Goal: Task Accomplishment & Management: Manage account settings

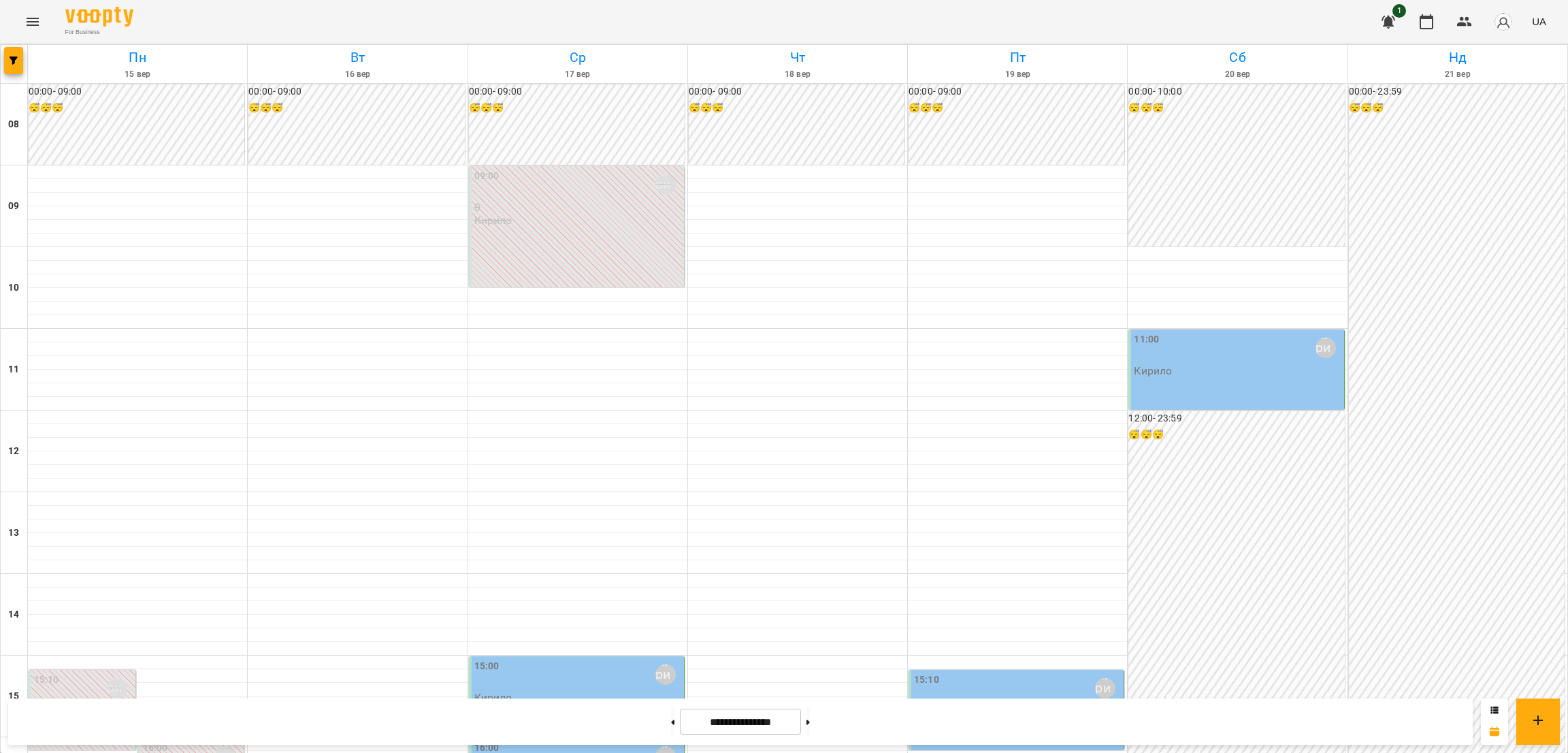
scroll to position [618, 0]
click at [671, 716] on button at bounding box center [673, 722] width 3 height 30
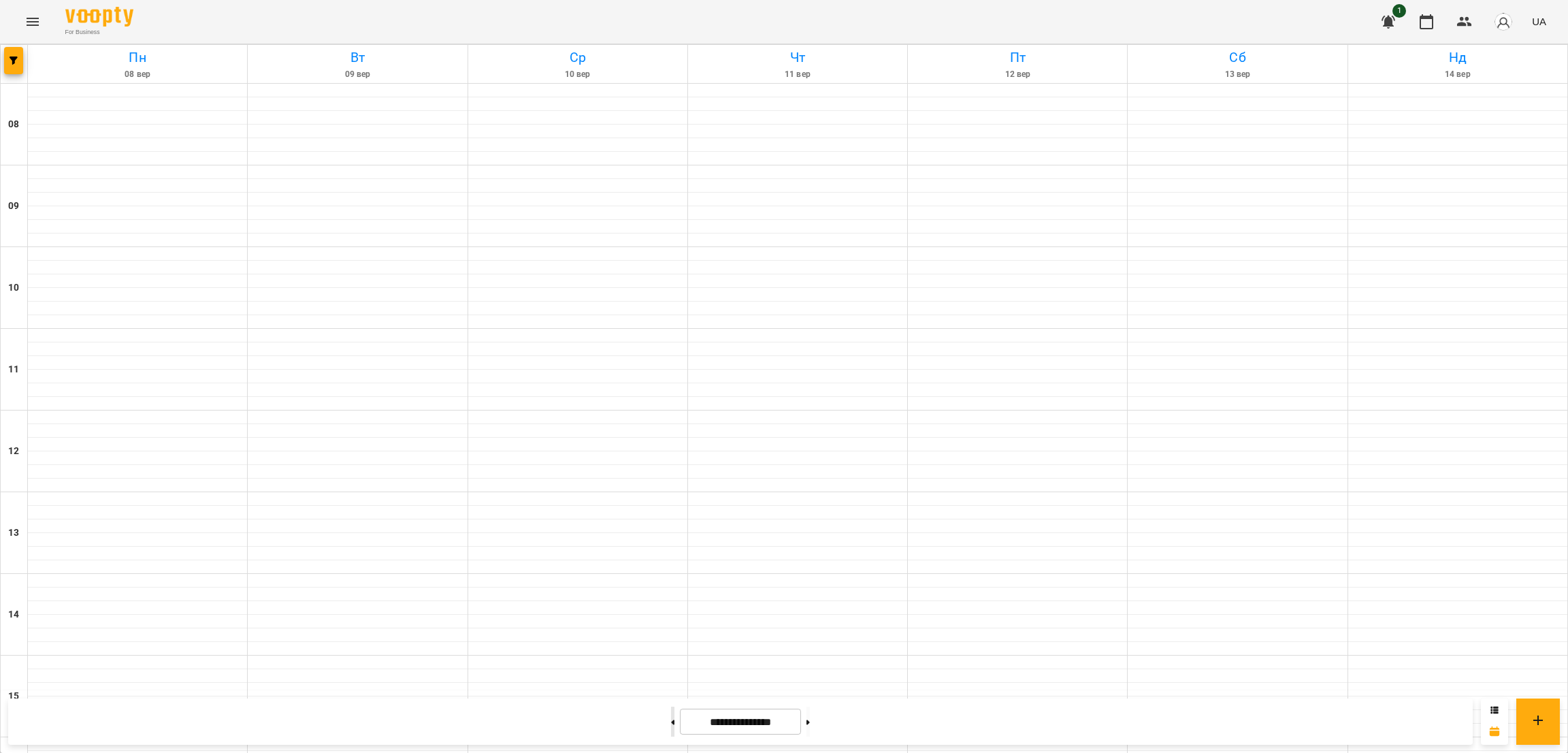
click at [671, 716] on button at bounding box center [673, 722] width 3 height 30
type input "**********"
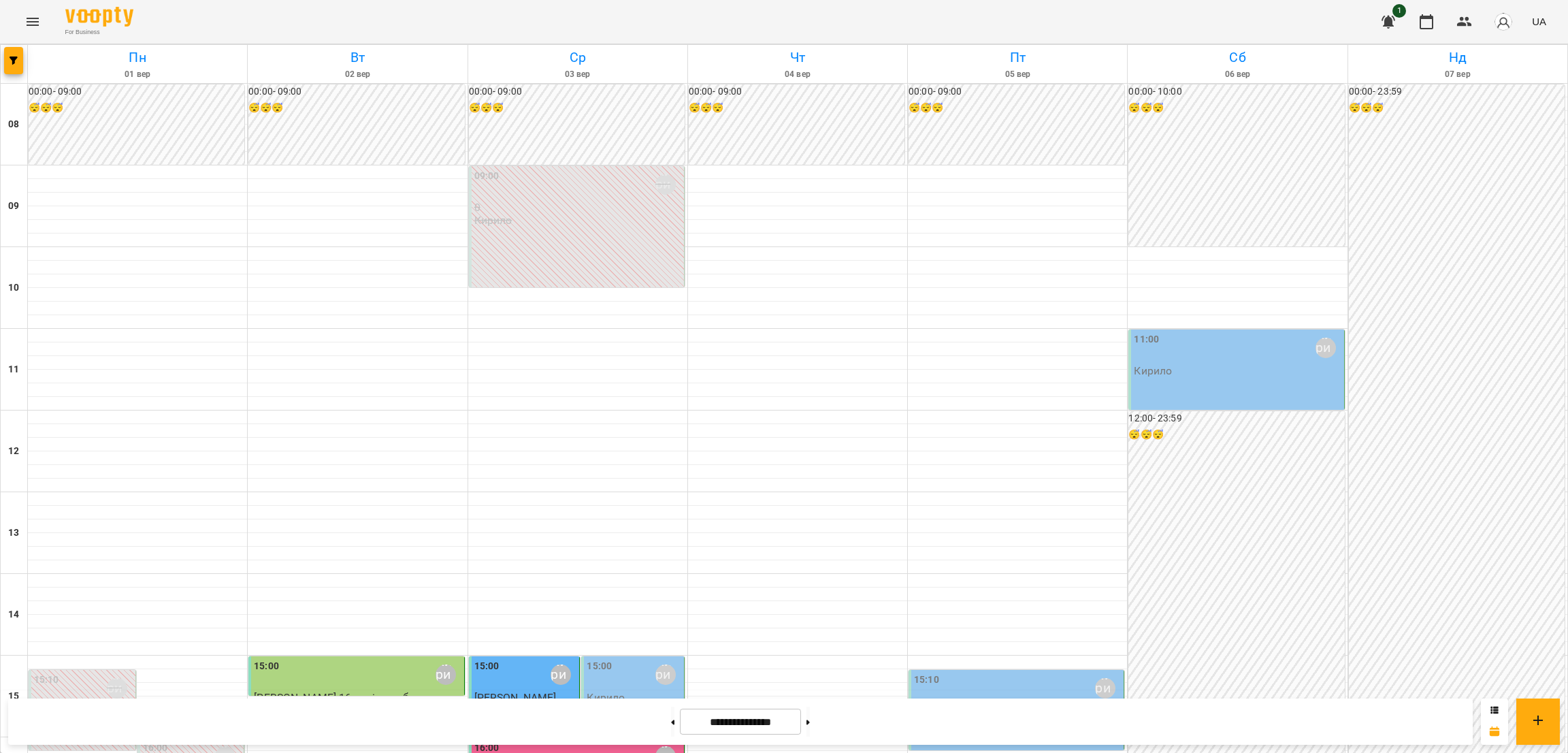
scroll to position [312, 0]
click at [640, 660] on div "15:00 [PERSON_NAME]" at bounding box center [634, 675] width 94 height 31
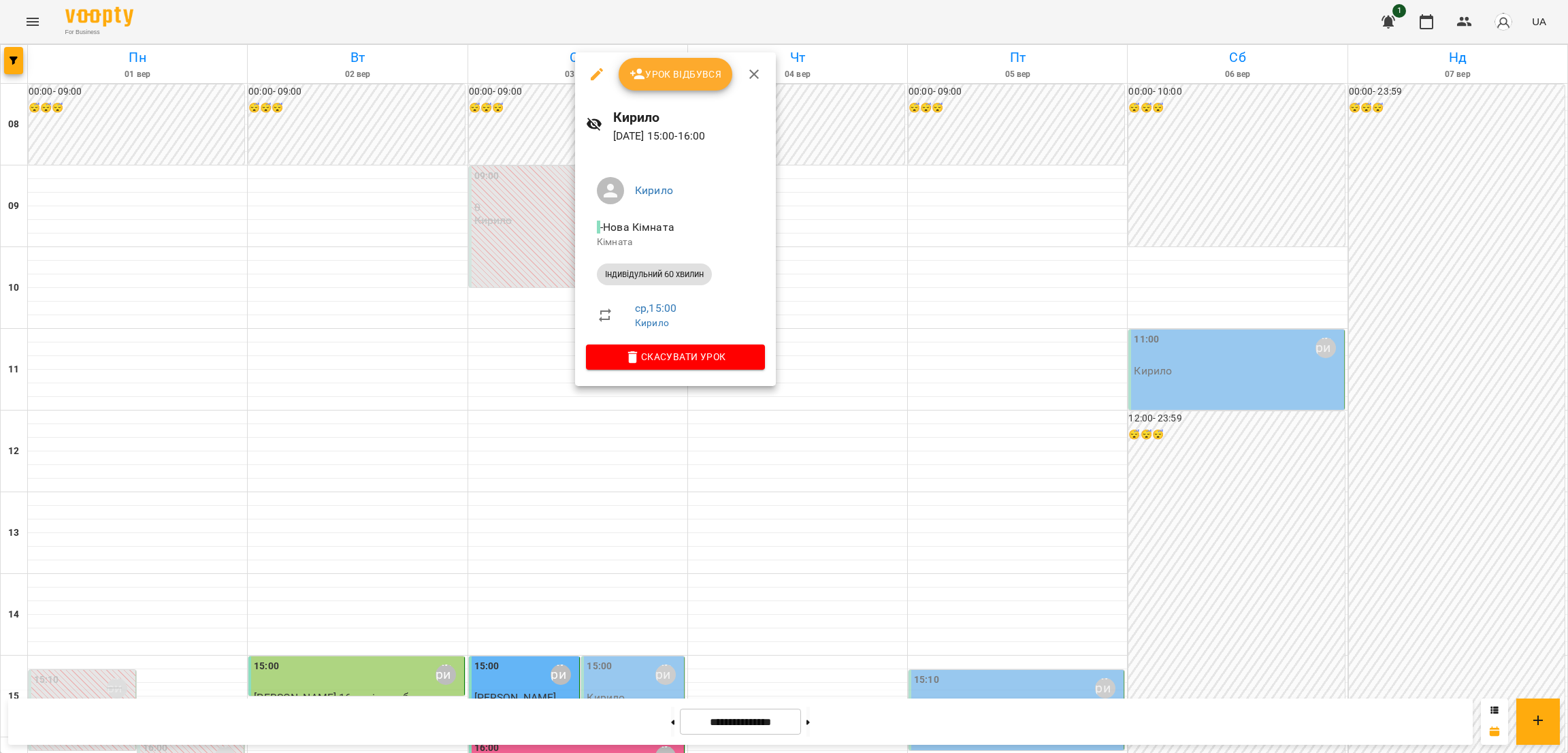
click at [845, 227] on div at bounding box center [784, 376] width 1568 height 753
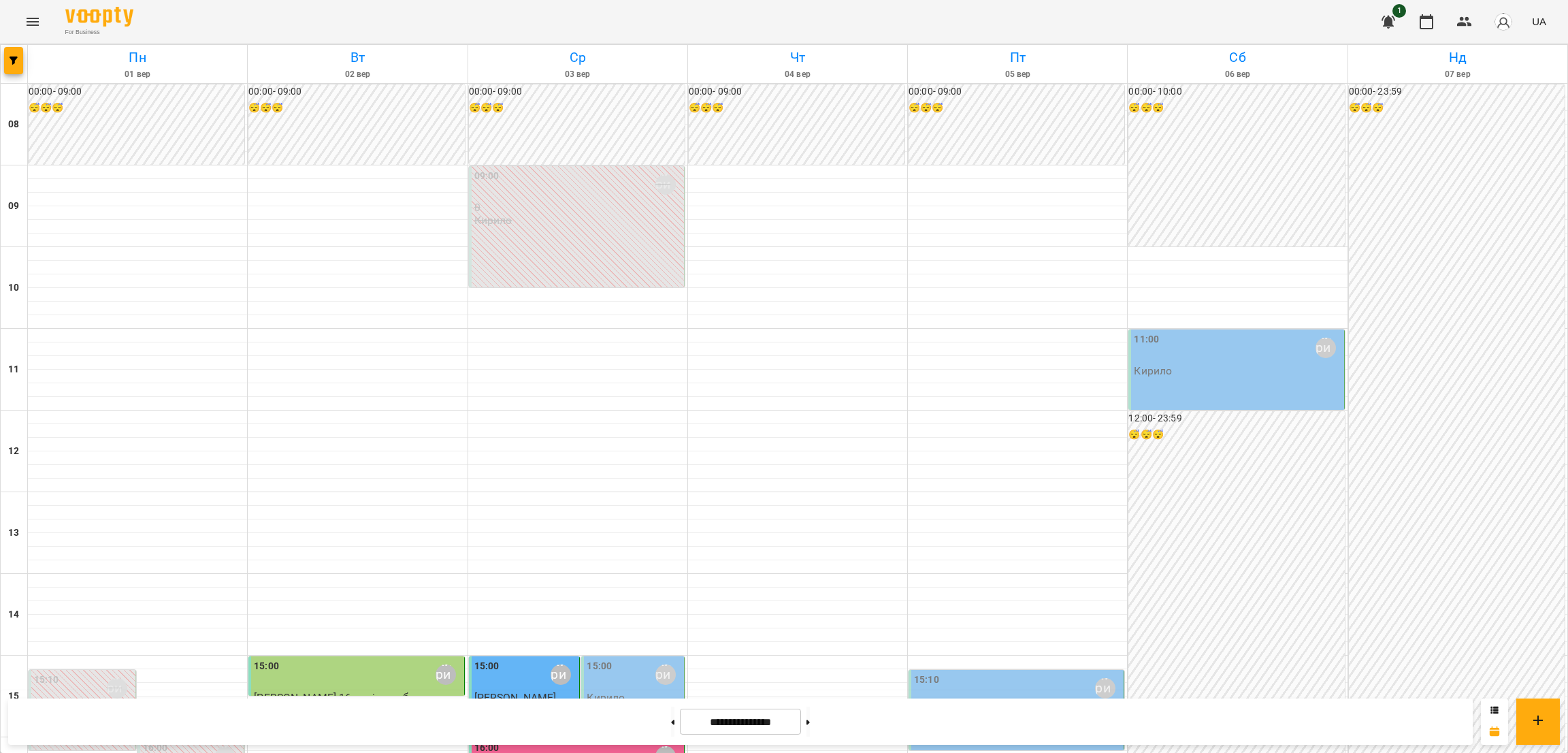
scroll to position [107, 0]
click at [1028, 673] on div "15:10 [PERSON_NAME]" at bounding box center [1017, 688] width 207 height 31
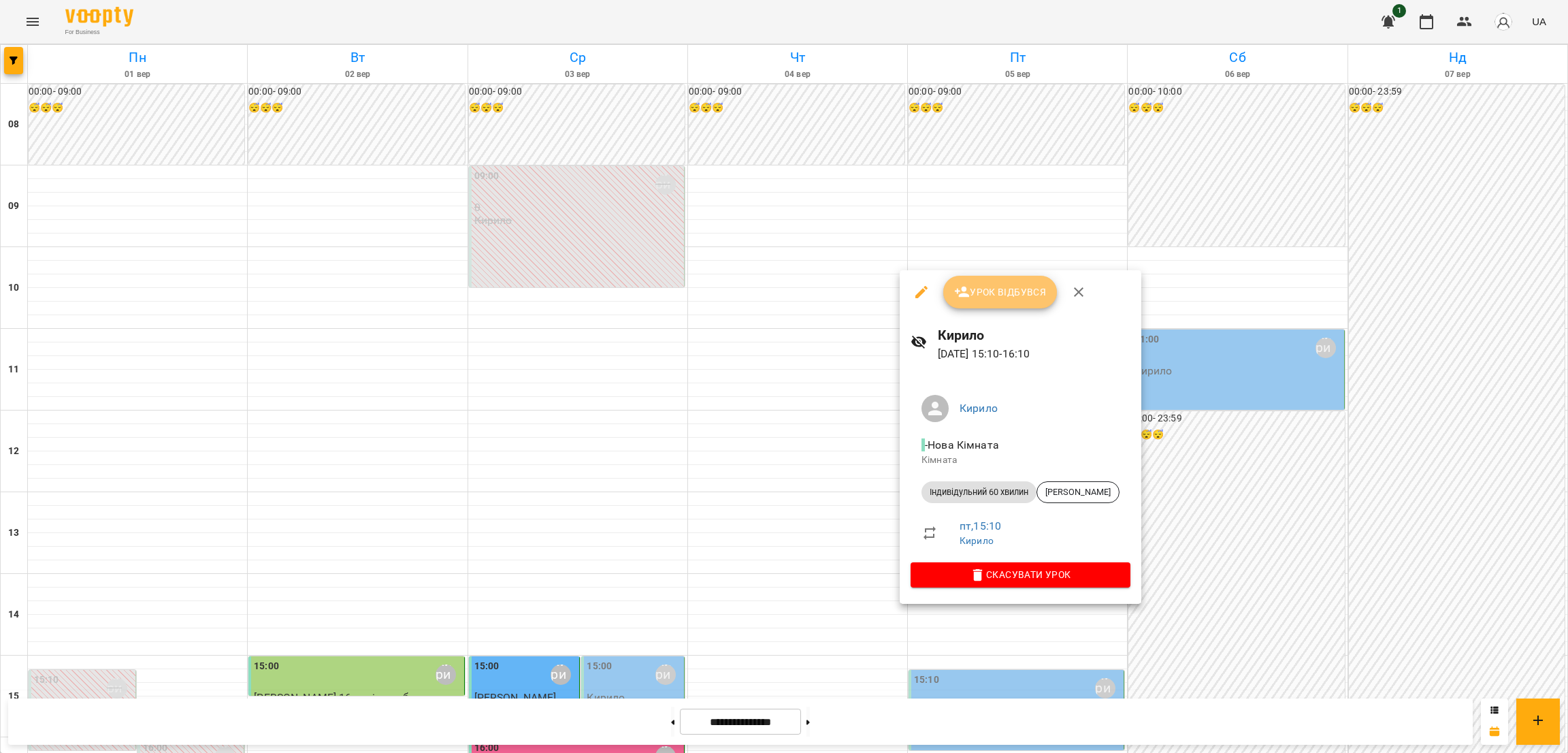
click at [995, 299] on span "Урок відбувся" at bounding box center [1000, 292] width 92 height 16
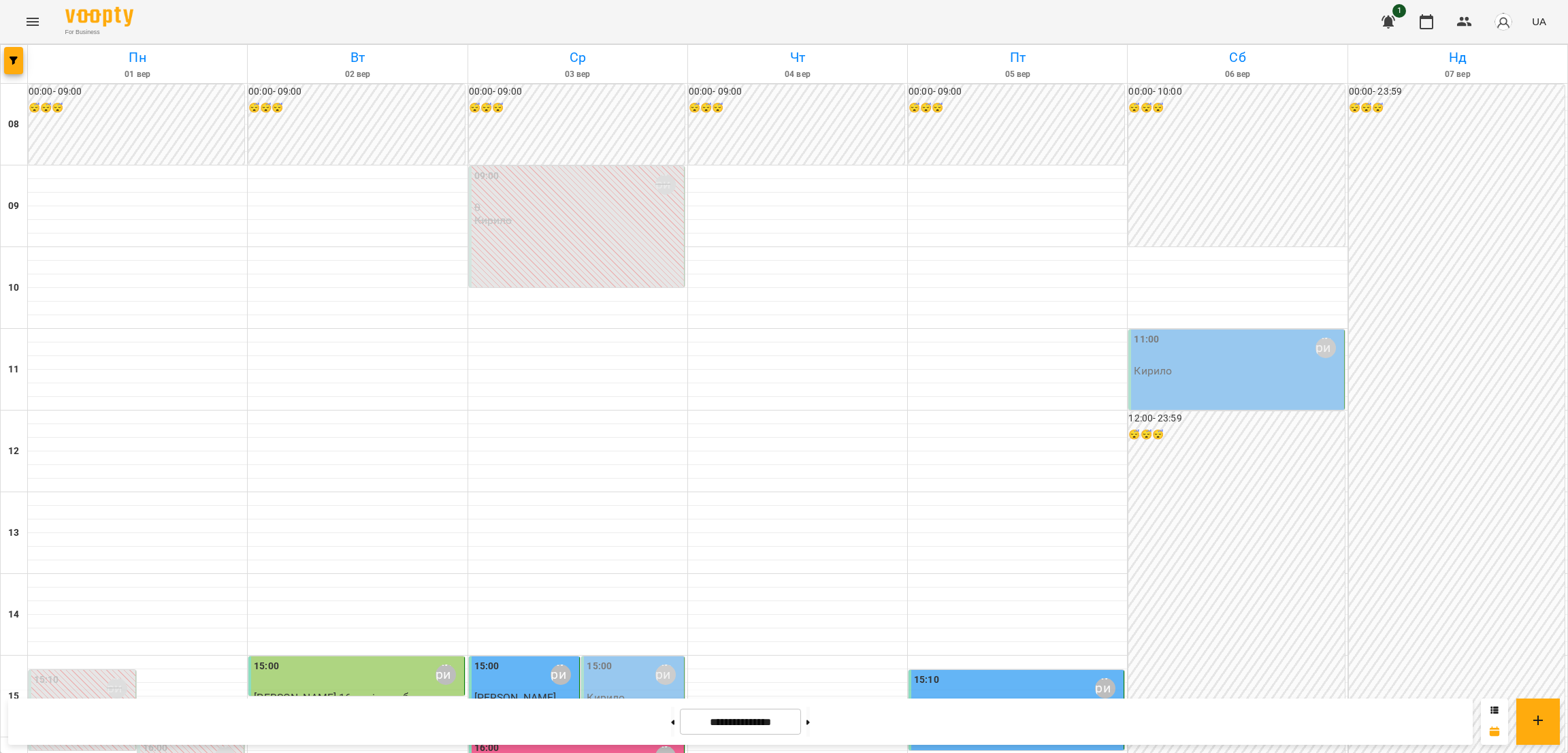
scroll to position [102, 0]
click at [1290, 329] on div "11:00 [PERSON_NAME]" at bounding box center [1236, 369] width 216 height 81
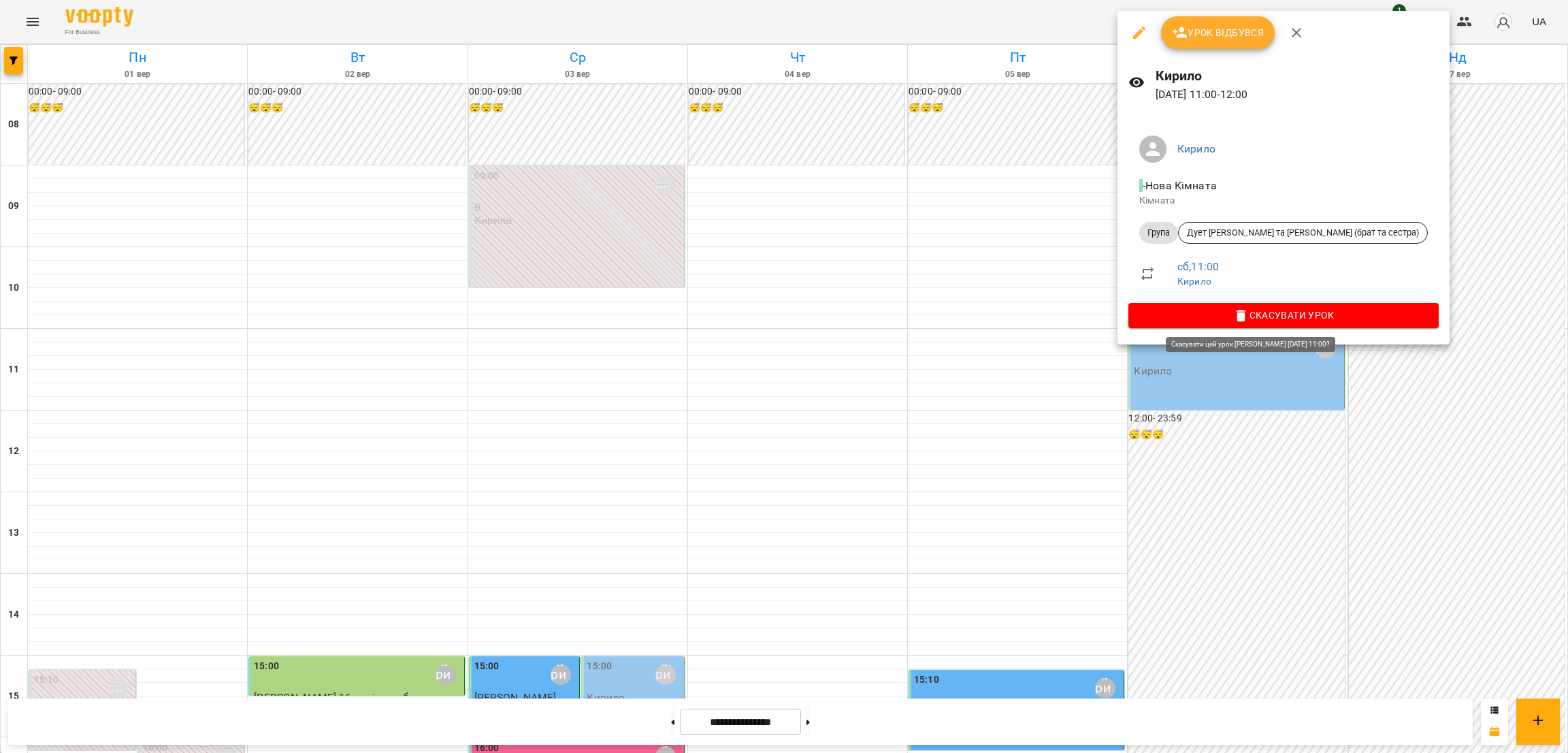
click at [1261, 318] on span "Скасувати Урок" at bounding box center [1284, 315] width 288 height 16
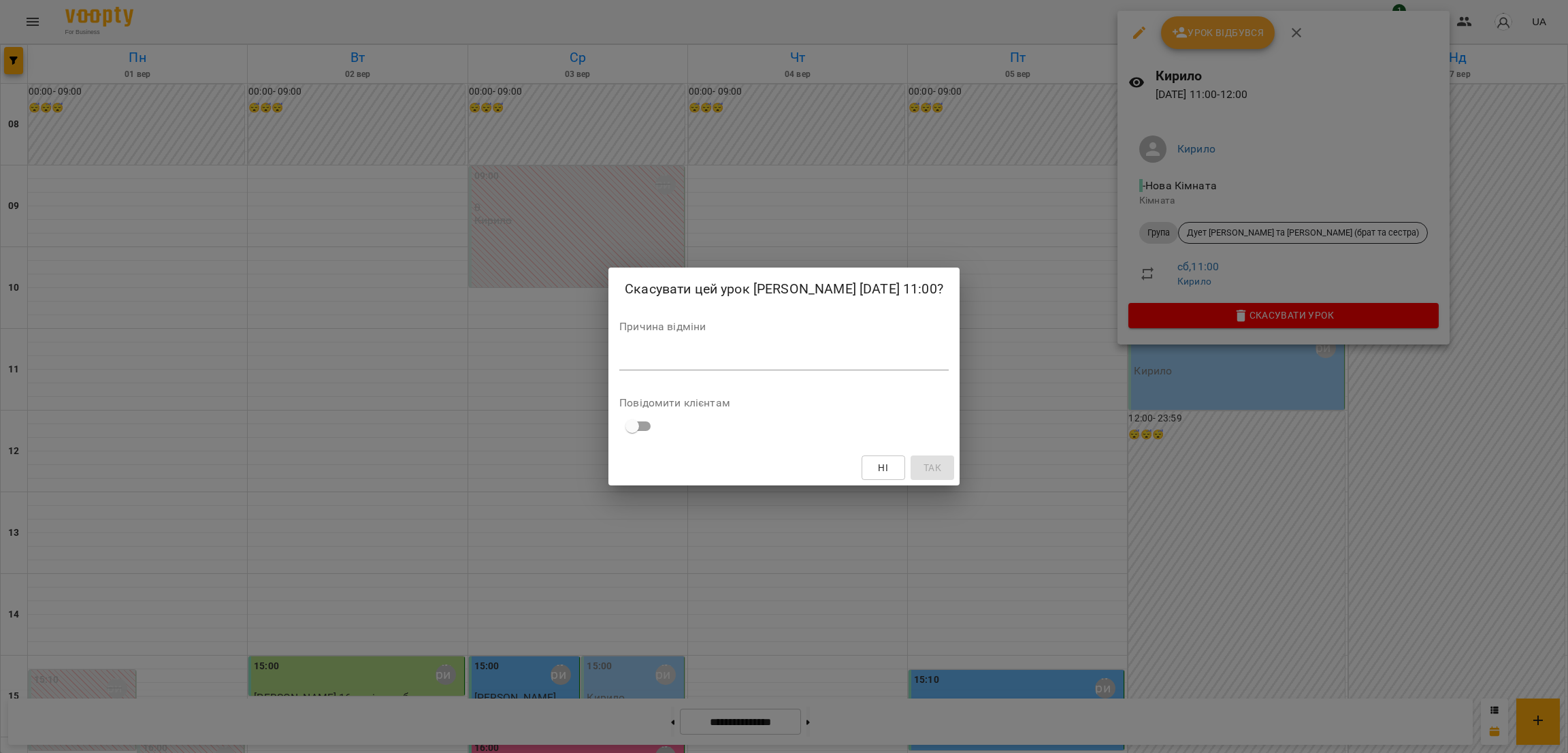
click at [664, 360] on textarea at bounding box center [784, 359] width 329 height 13
type textarea "*"
type textarea "**********"
click at [917, 456] on button "Так" at bounding box center [932, 468] width 43 height 25
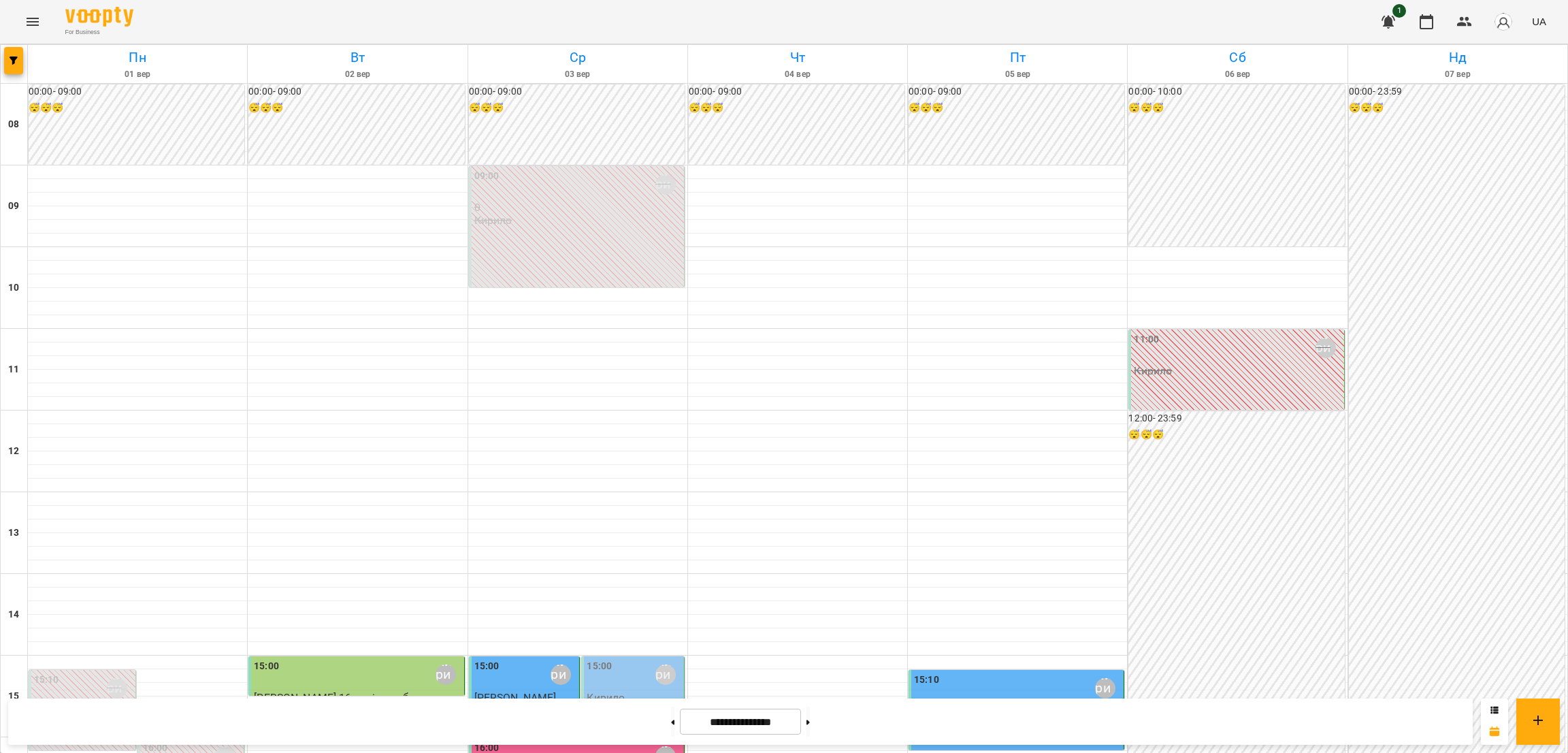
scroll to position [612, 0]
click at [810, 717] on button at bounding box center [809, 722] width 3 height 30
type input "**********"
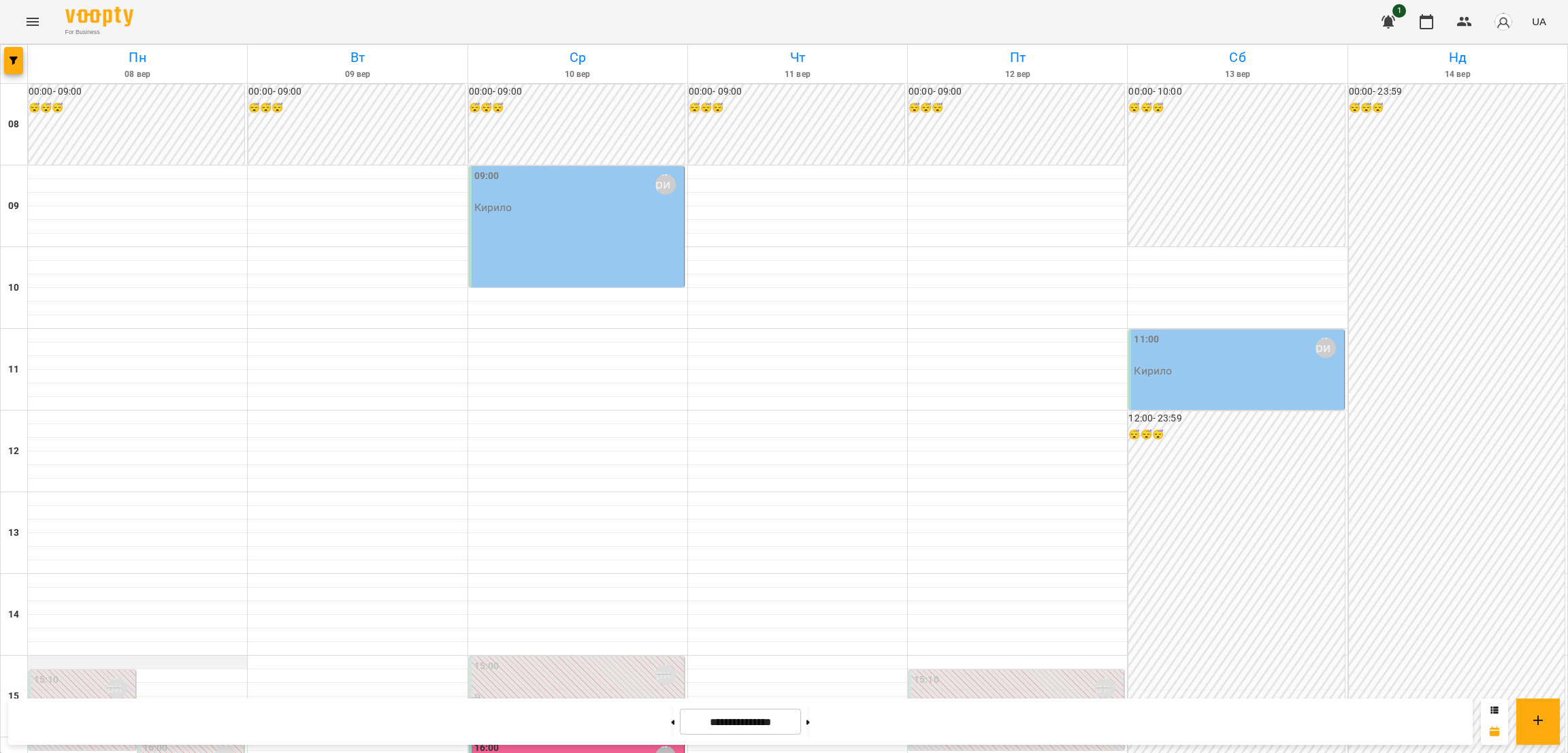
scroll to position [205, 0]
click at [1219, 333] on div "11:00 [PERSON_NAME]" at bounding box center [1238, 355] width 207 height 45
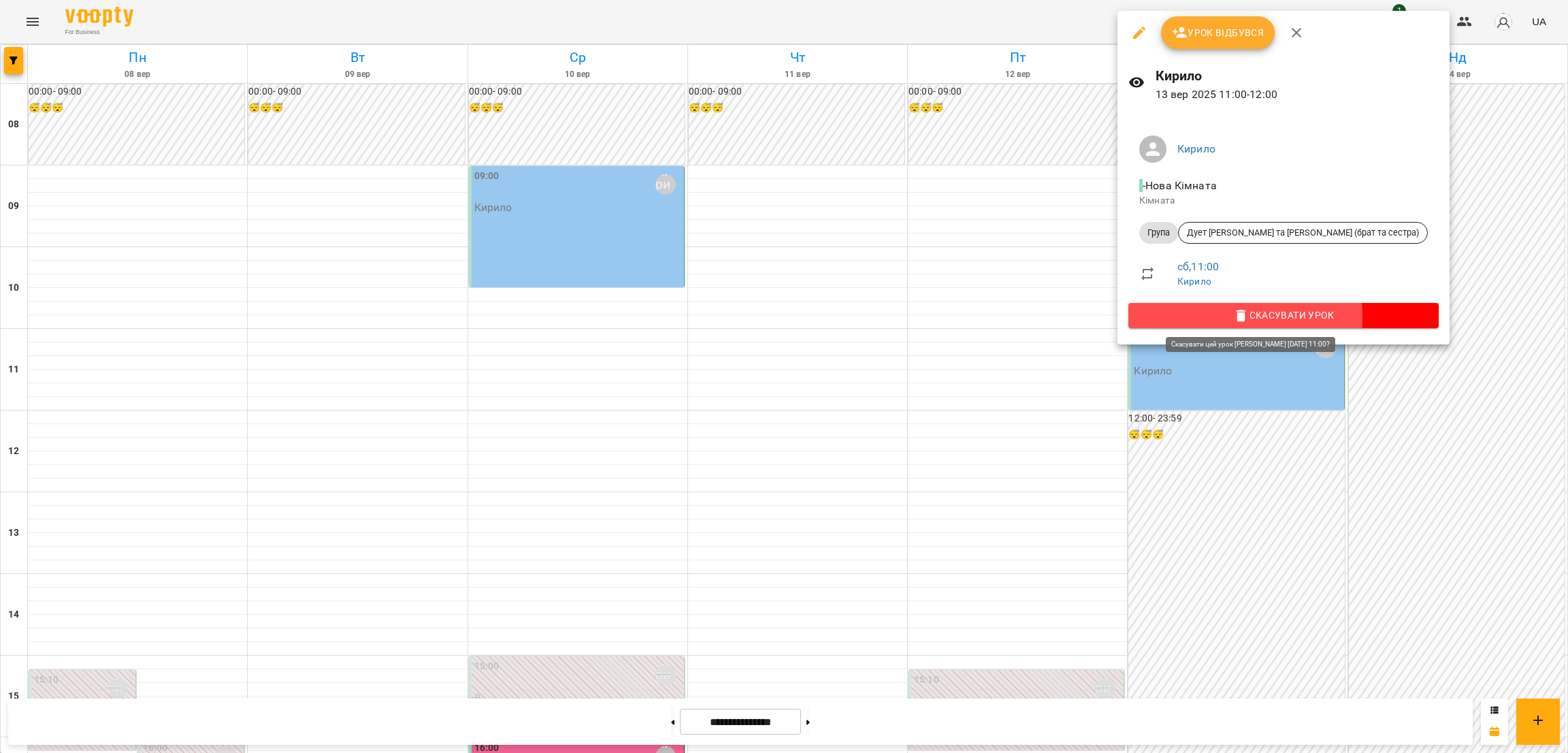
click at [1234, 317] on icon "button" at bounding box center [1241, 316] width 16 height 16
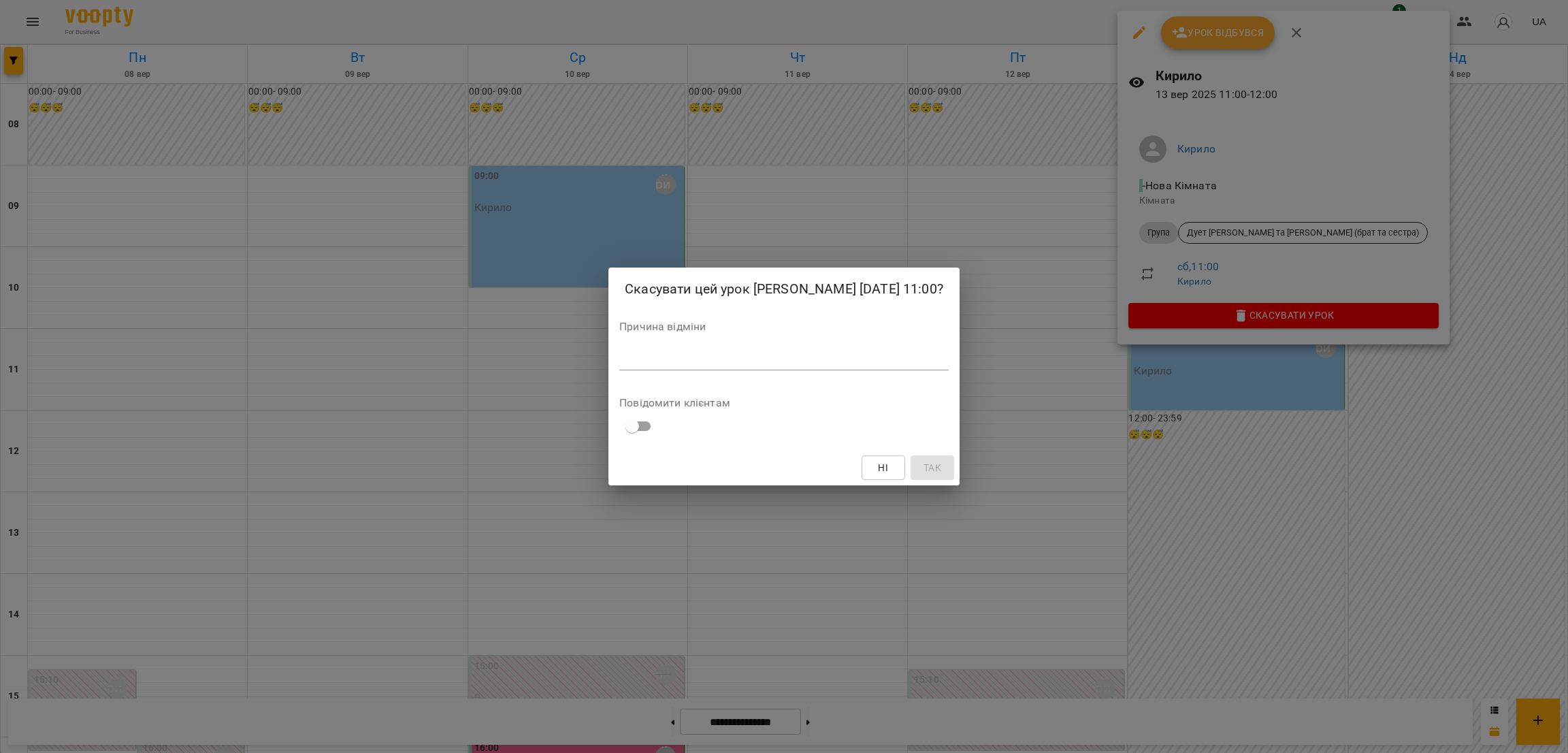
click at [725, 350] on div "*" at bounding box center [784, 360] width 329 height 22
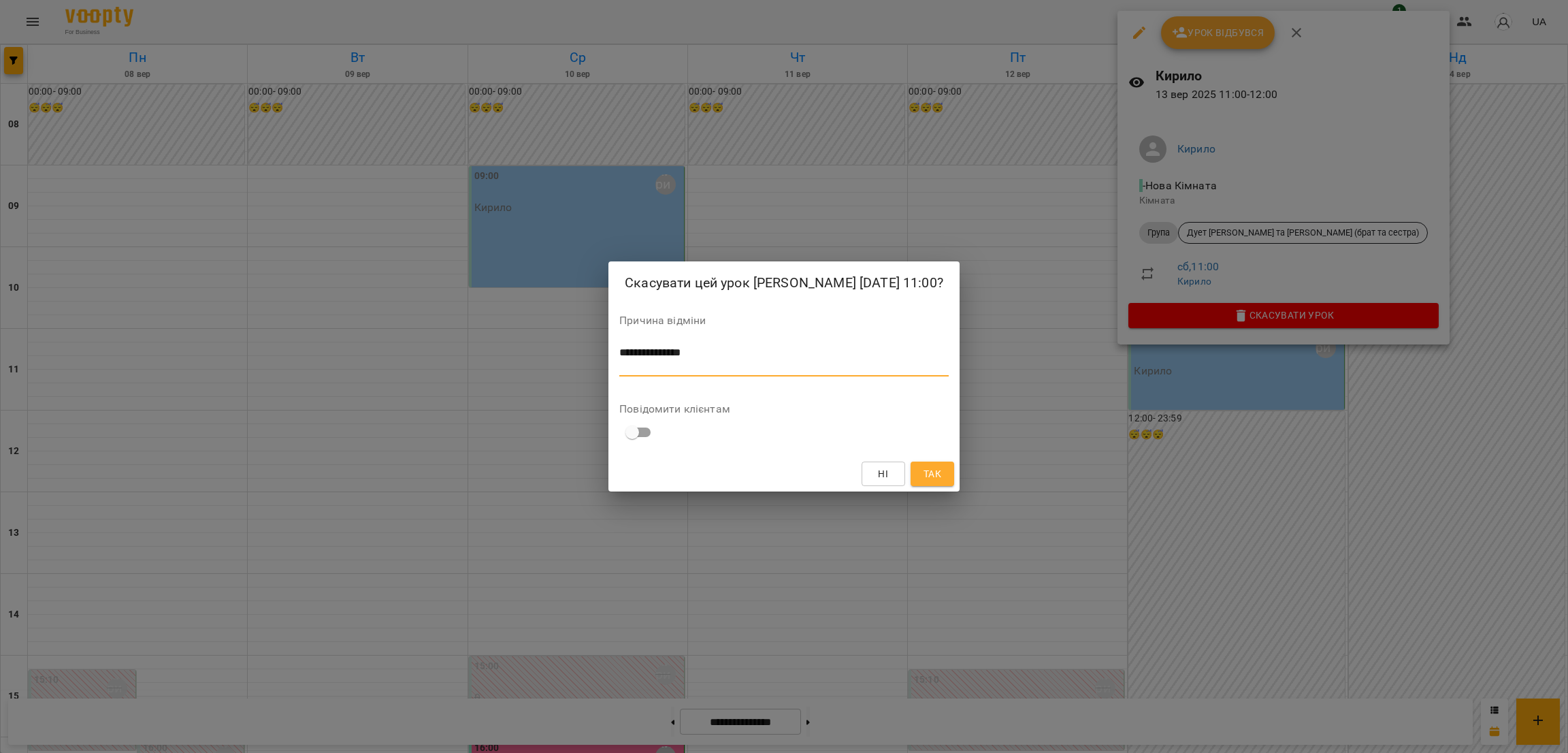
type textarea "**********"
click at [910, 475] on button "Так" at bounding box center [932, 474] width 43 height 25
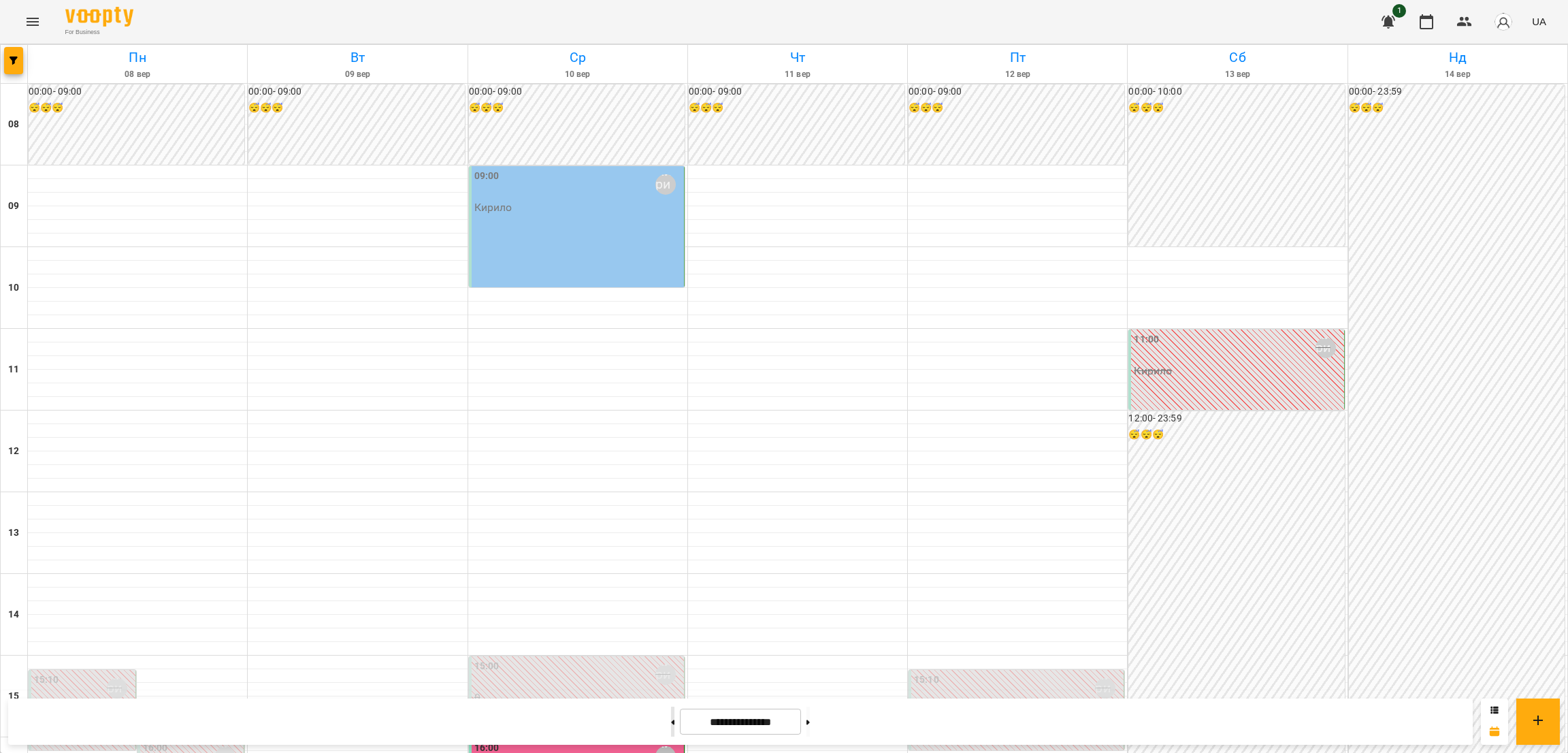
click at [671, 720] on icon at bounding box center [673, 722] width 3 height 5
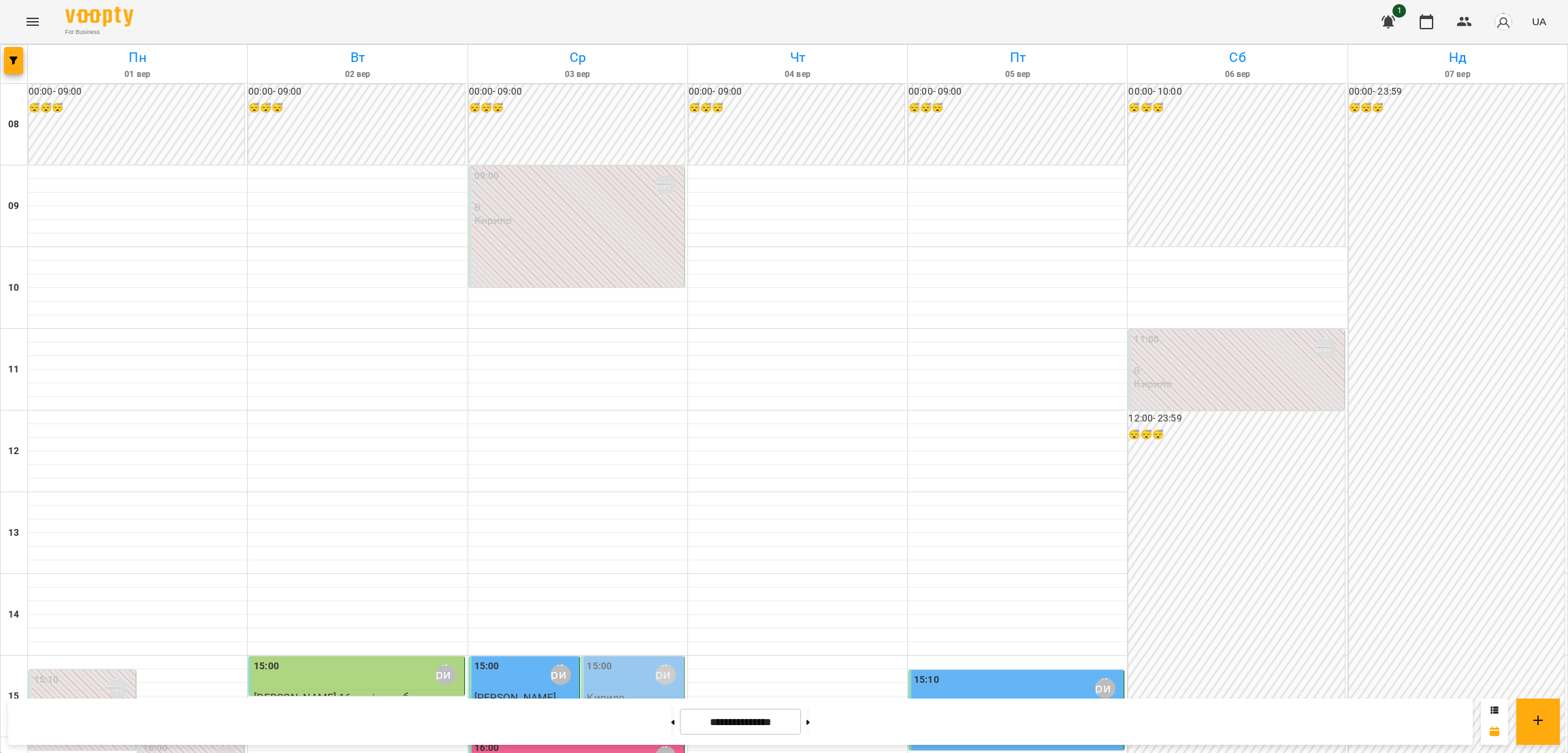
click at [988, 673] on div "15:10 [PERSON_NAME] [PERSON_NAME]" at bounding box center [1017, 702] width 207 height 58
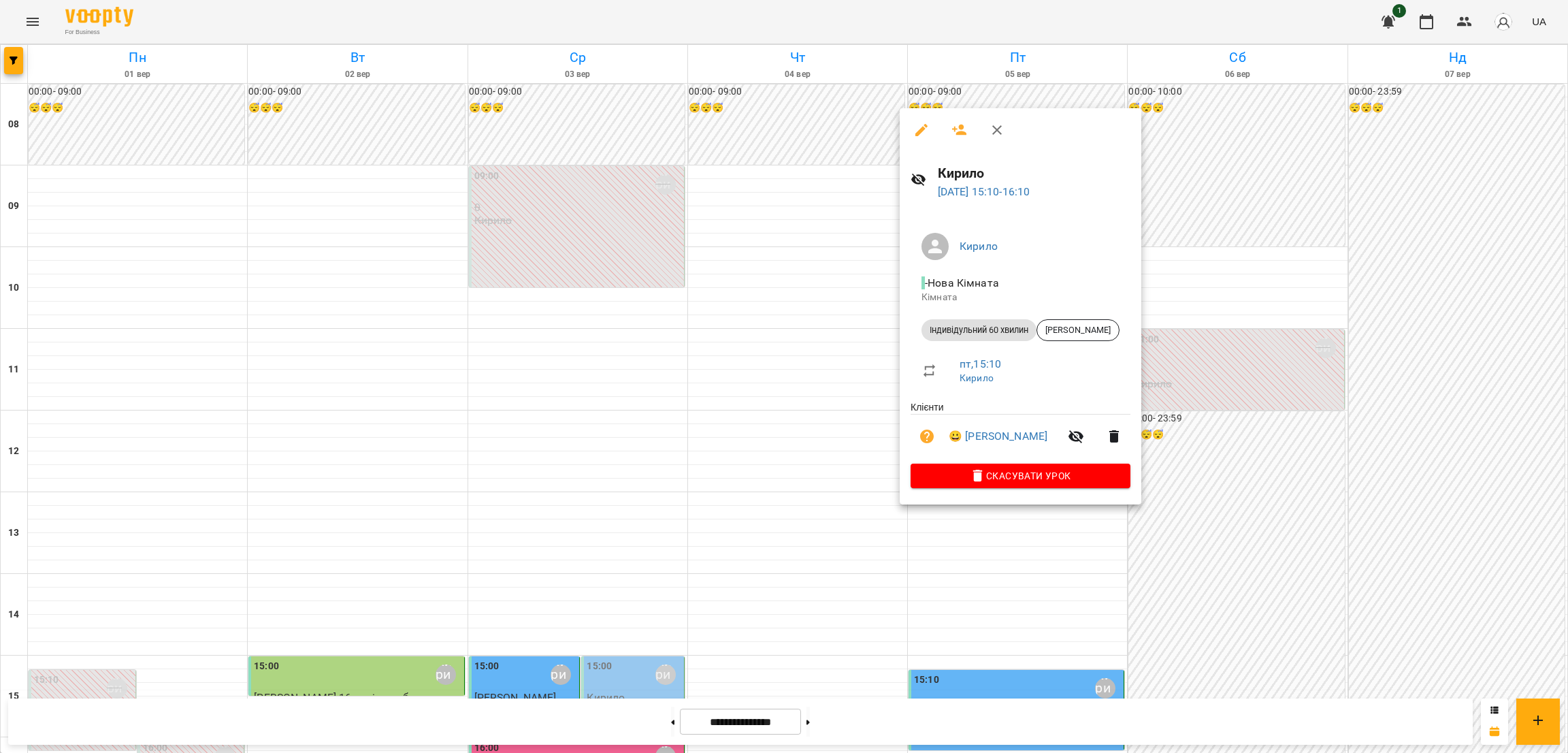
click at [988, 521] on div at bounding box center [784, 376] width 1568 height 753
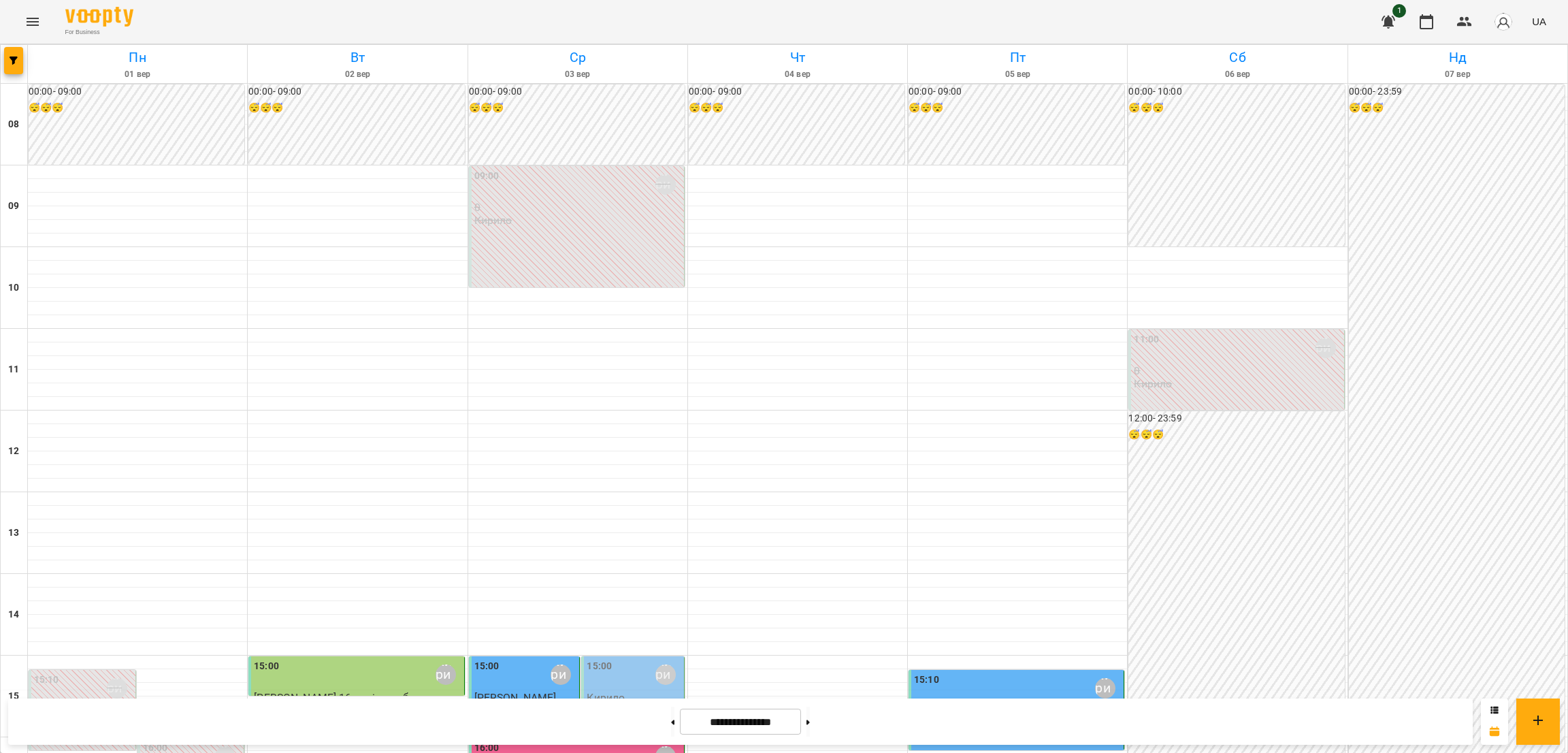
click at [988, 673] on div "15:10 [PERSON_NAME] [PERSON_NAME]" at bounding box center [1017, 702] width 207 height 58
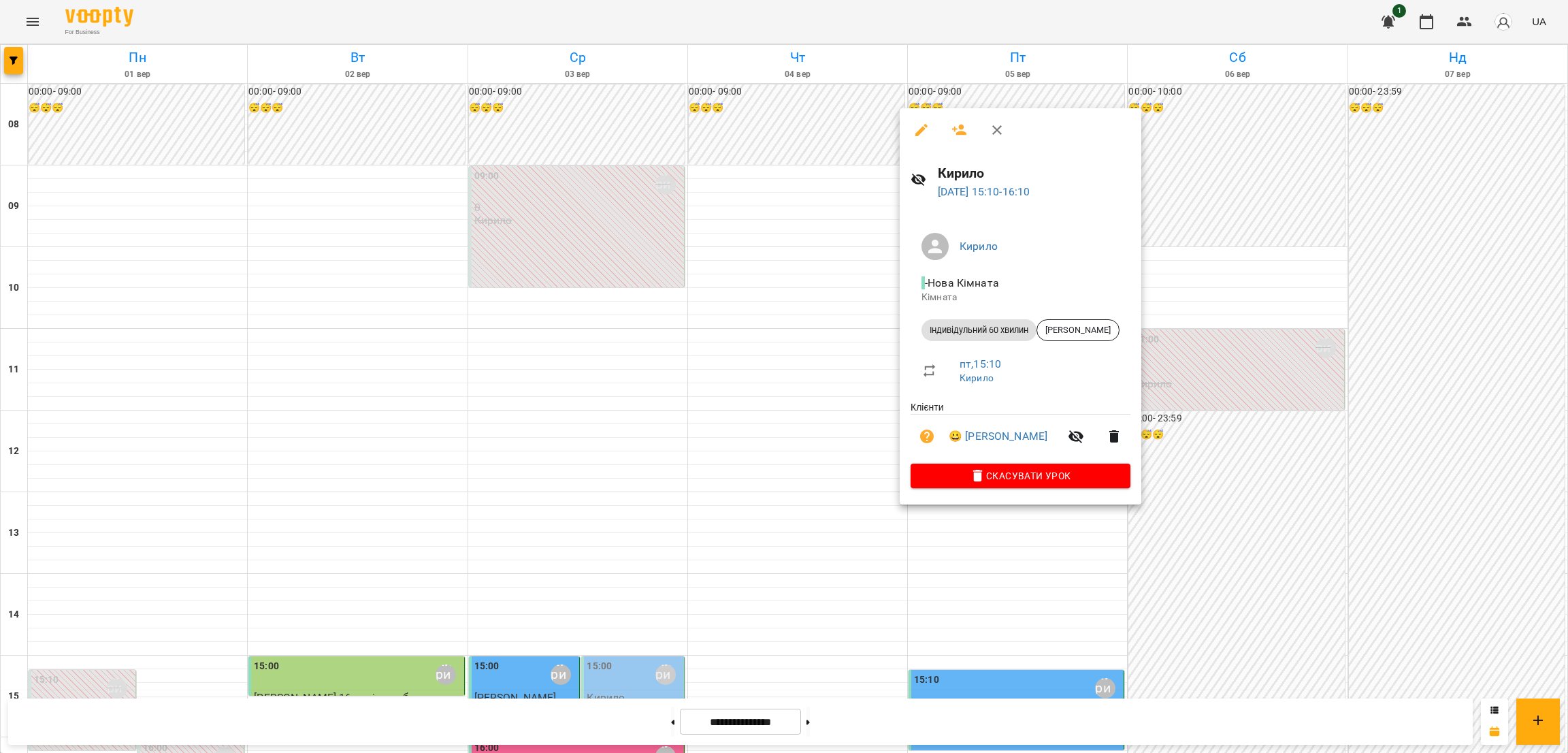
click at [988, 521] on div at bounding box center [784, 376] width 1568 height 753
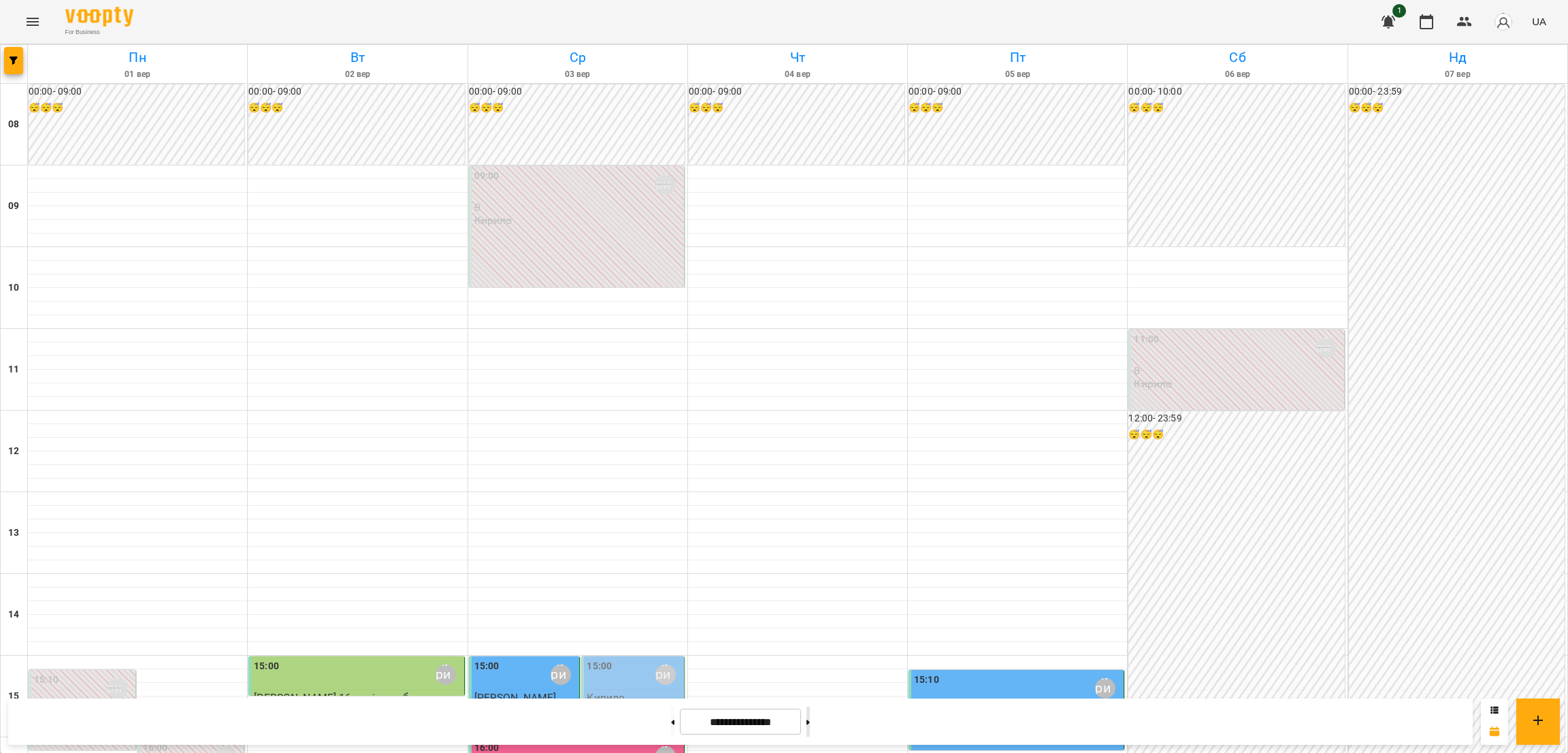
click at [810, 728] on button at bounding box center [809, 722] width 3 height 30
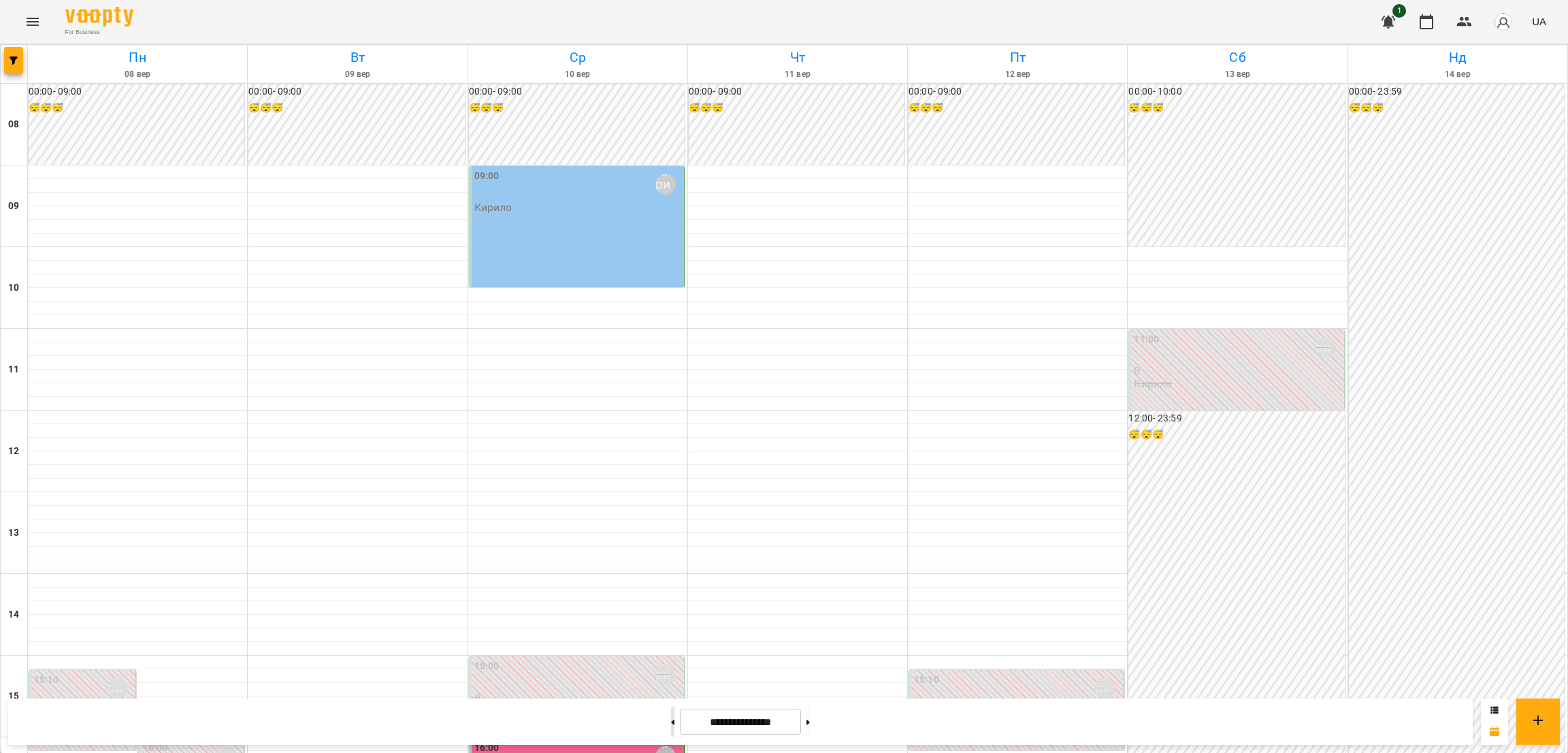
click at [671, 725] on button at bounding box center [673, 722] width 3 height 30
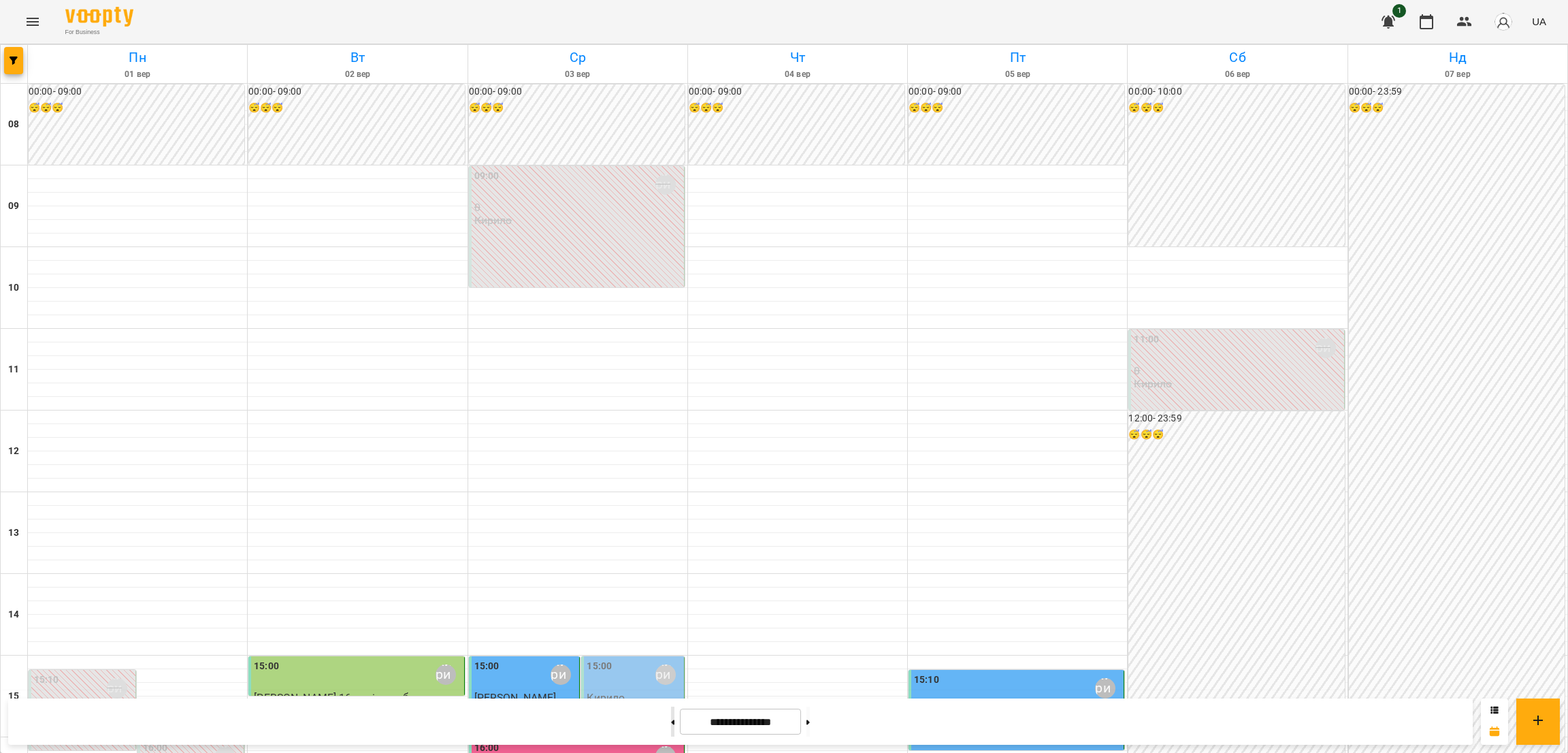
click at [671, 725] on button at bounding box center [673, 722] width 3 height 30
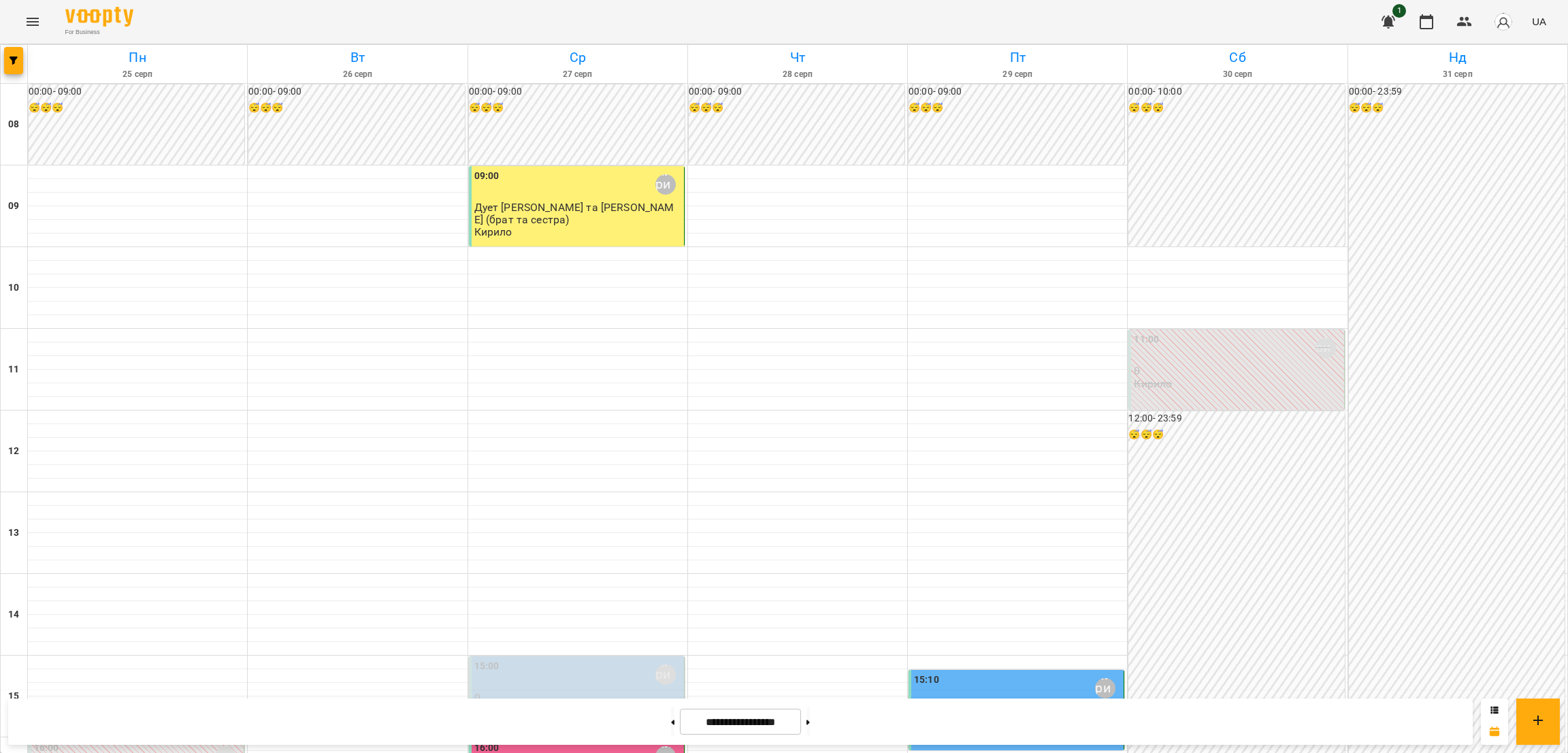
click at [594, 660] on div "15:00 [PERSON_NAME] 0 [PERSON_NAME]" at bounding box center [578, 688] width 207 height 58
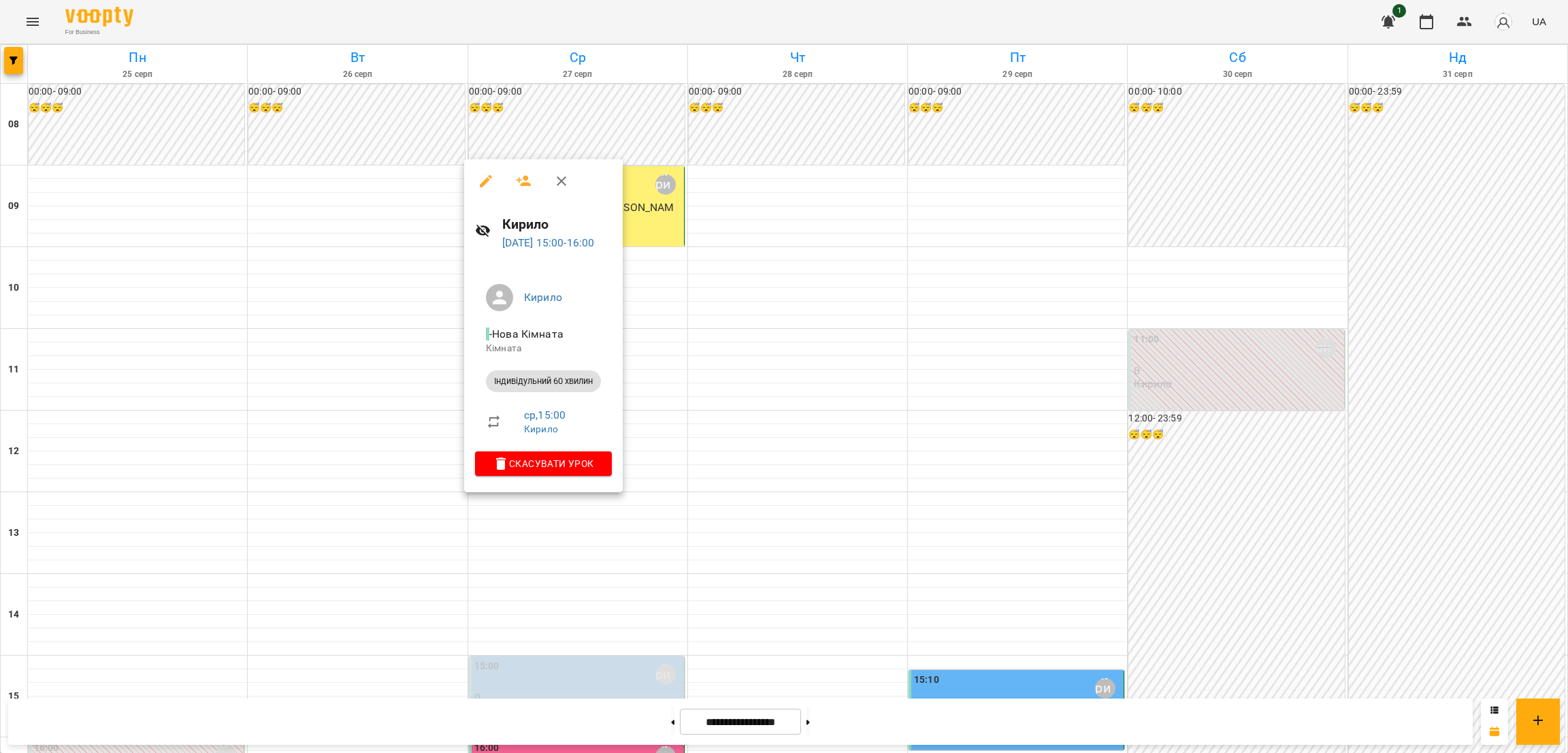
click at [594, 502] on div at bounding box center [784, 376] width 1568 height 753
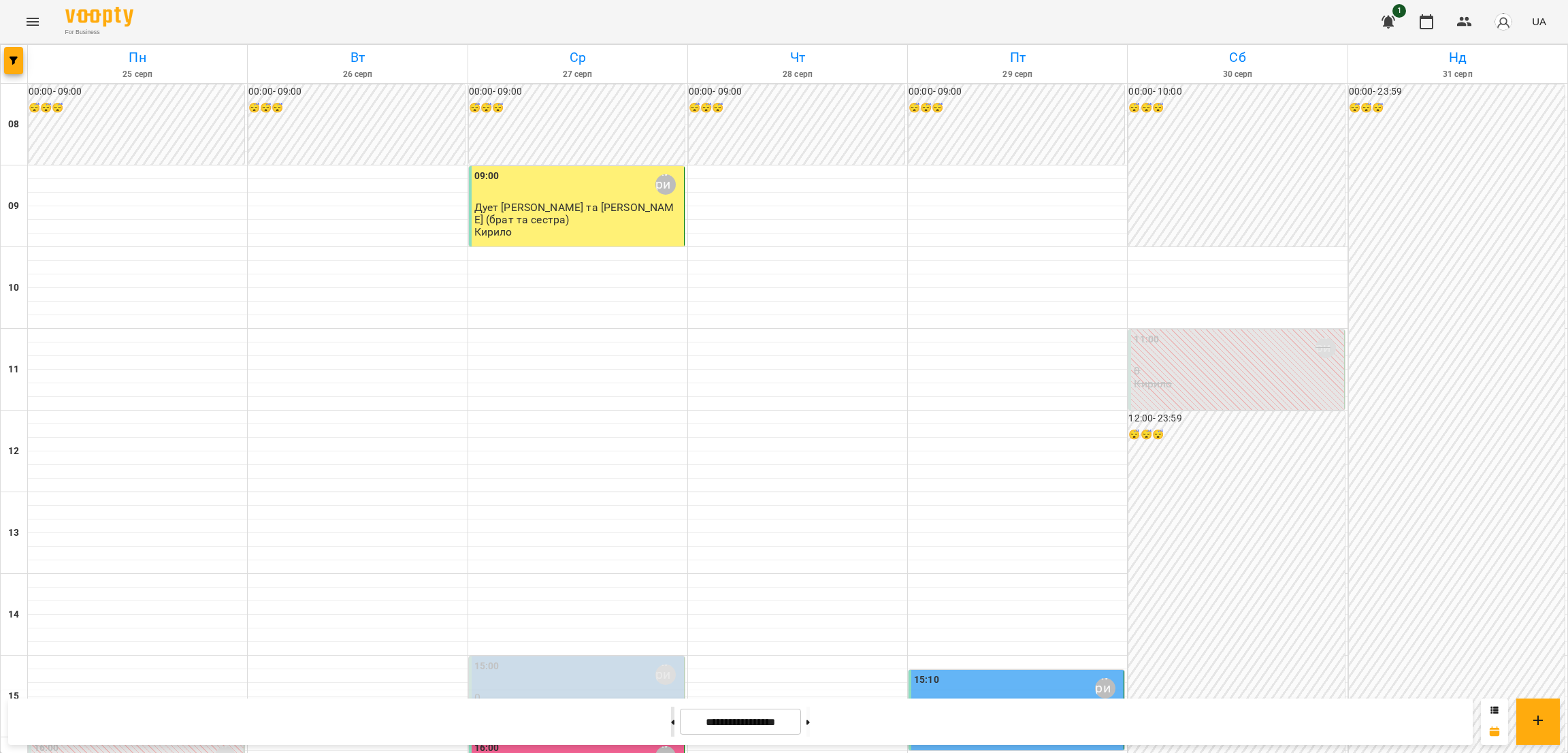
click at [671, 723] on button at bounding box center [673, 722] width 3 height 30
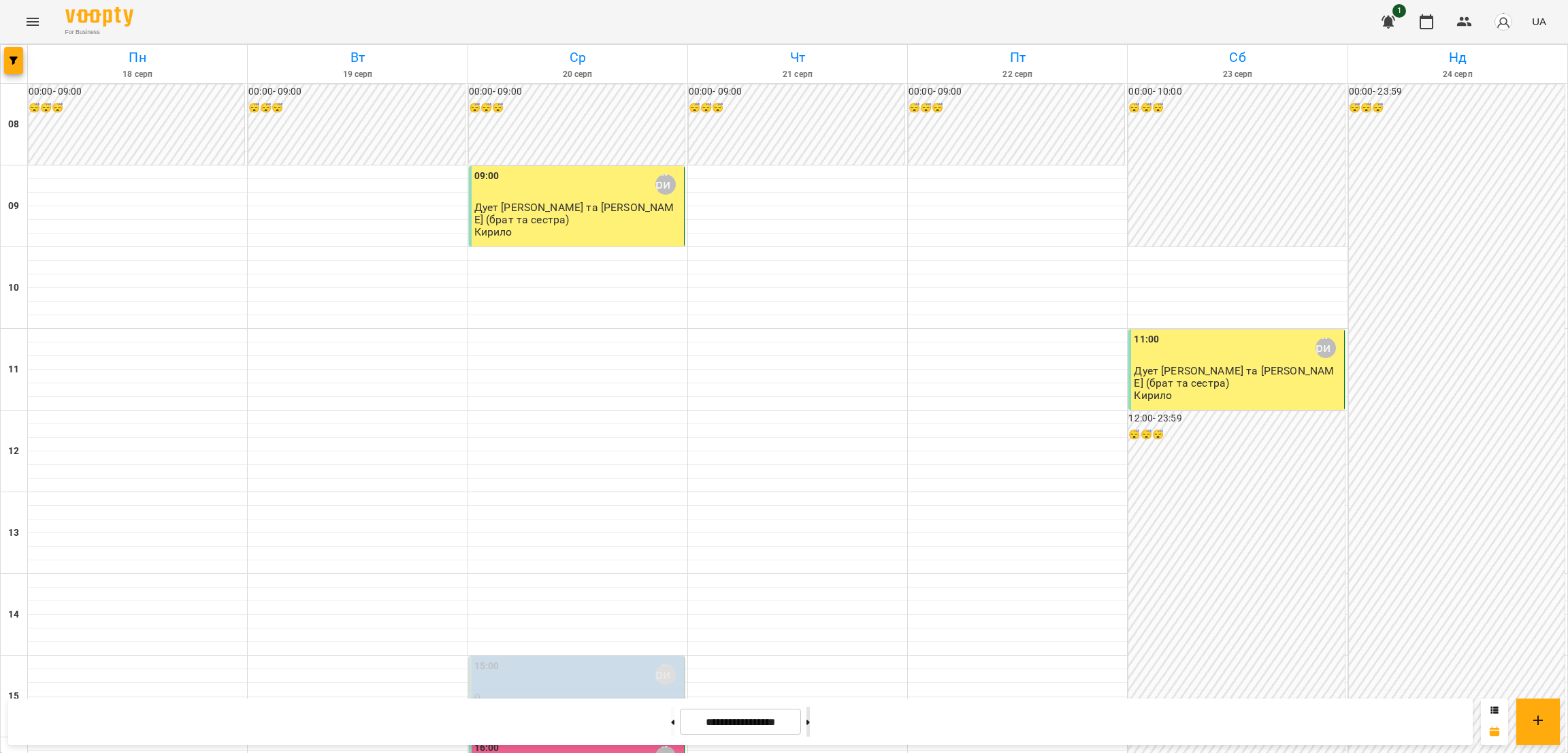
click at [810, 723] on button at bounding box center [809, 722] width 3 height 30
type input "**********"
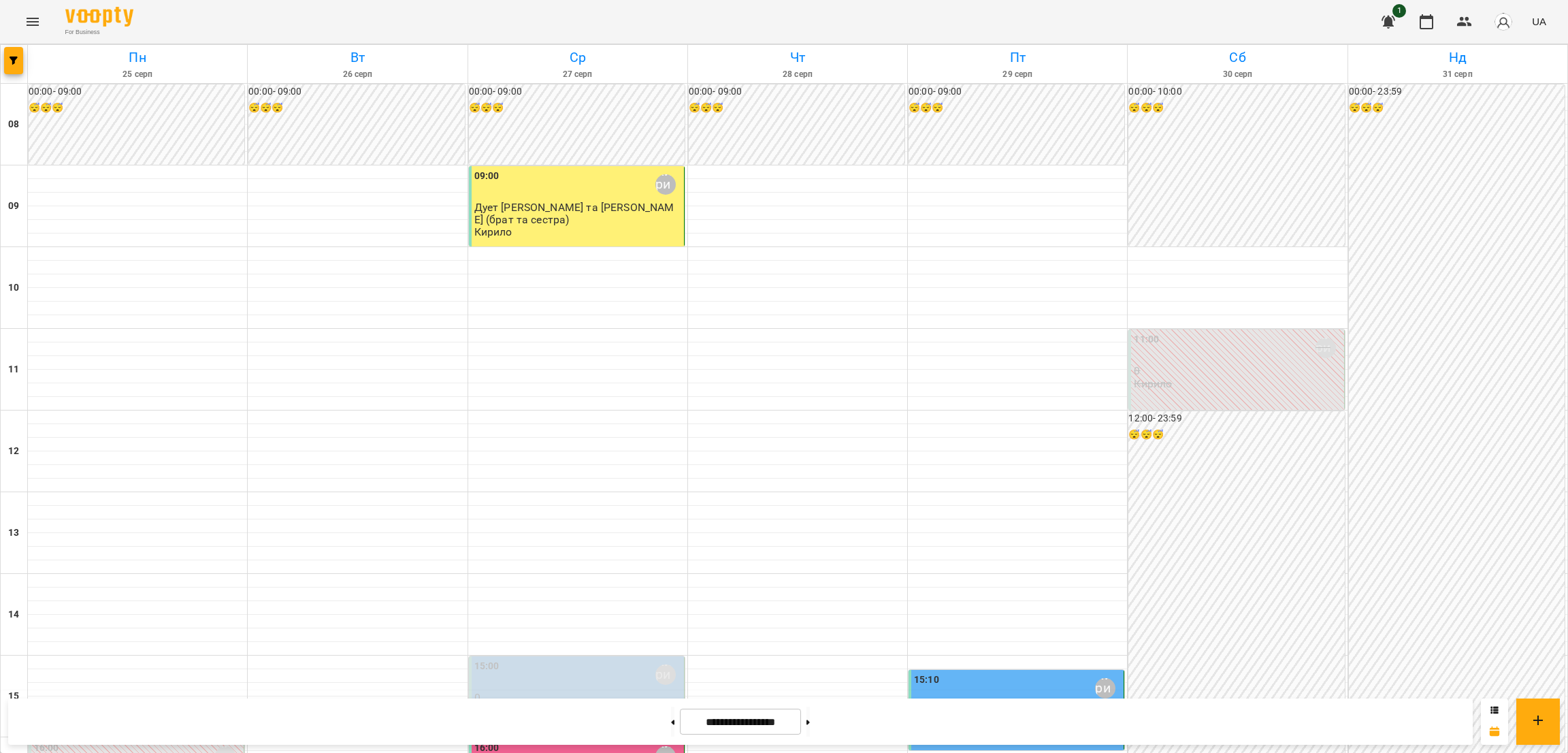
scroll to position [334, 0]
click at [1424, 22] on icon "button" at bounding box center [1426, 21] width 16 height 16
click at [1461, 20] on icon "button" at bounding box center [1465, 21] width 15 height 9
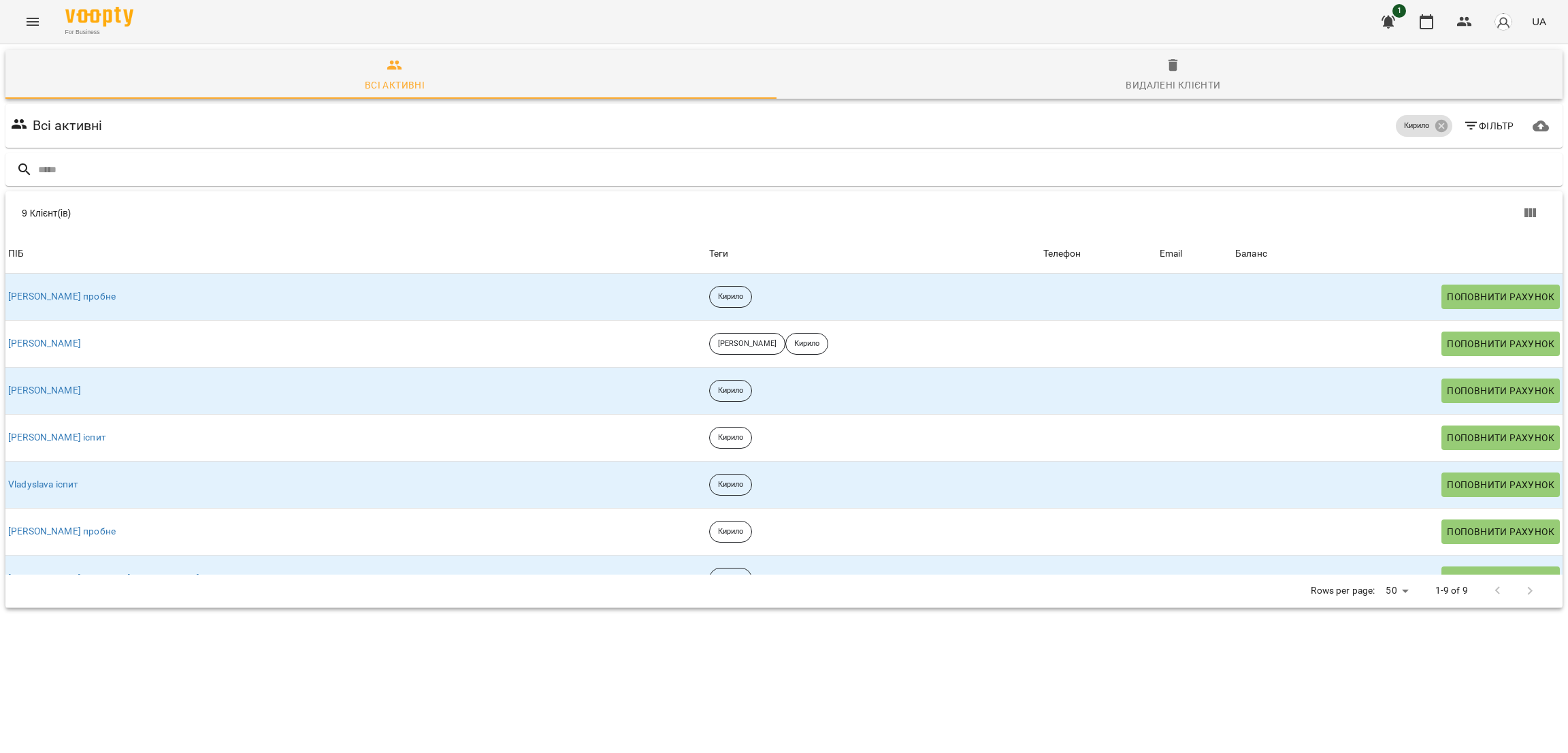
scroll to position [59, 0]
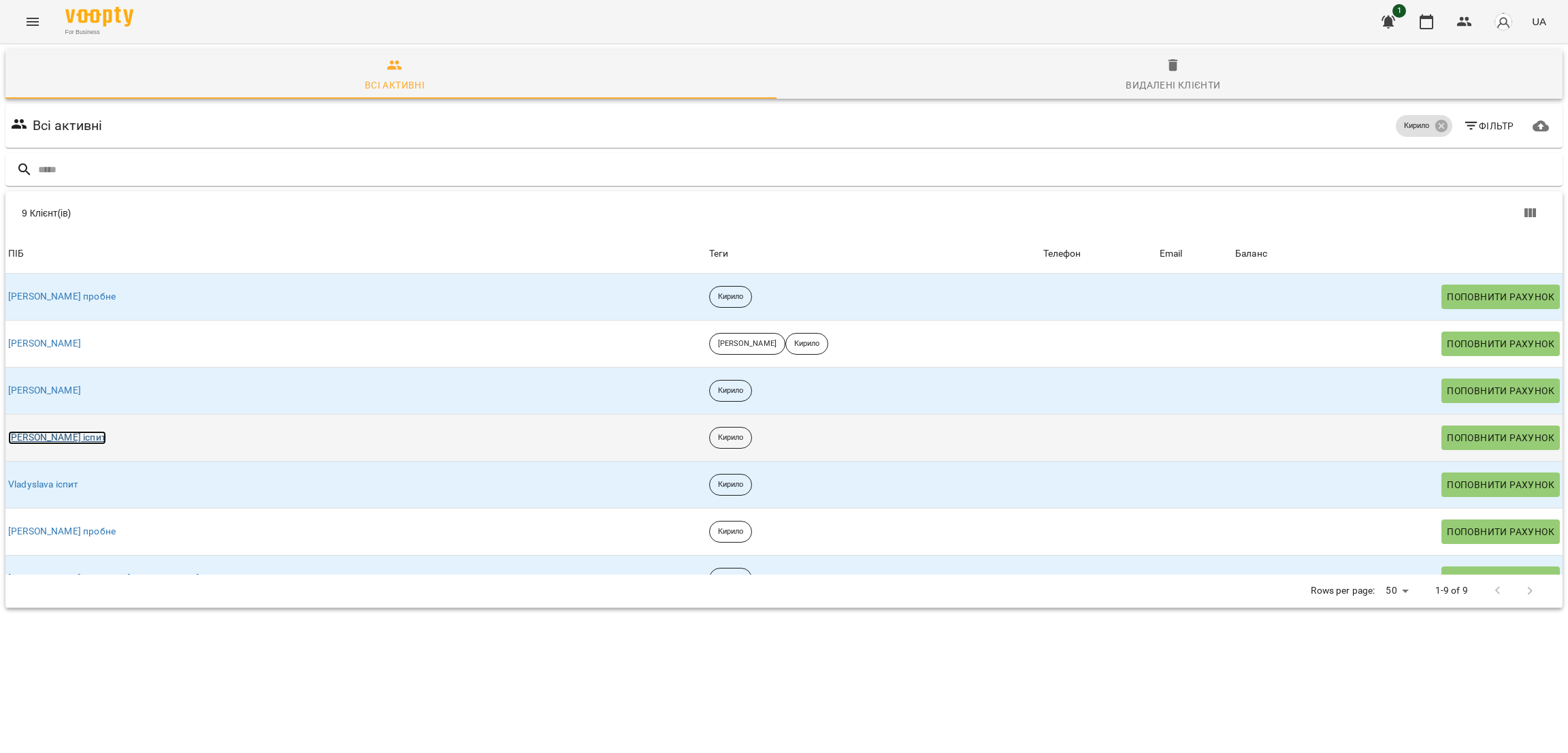
click at [66, 431] on link "[PERSON_NAME] іспит" at bounding box center [58, 438] width 98 height 14
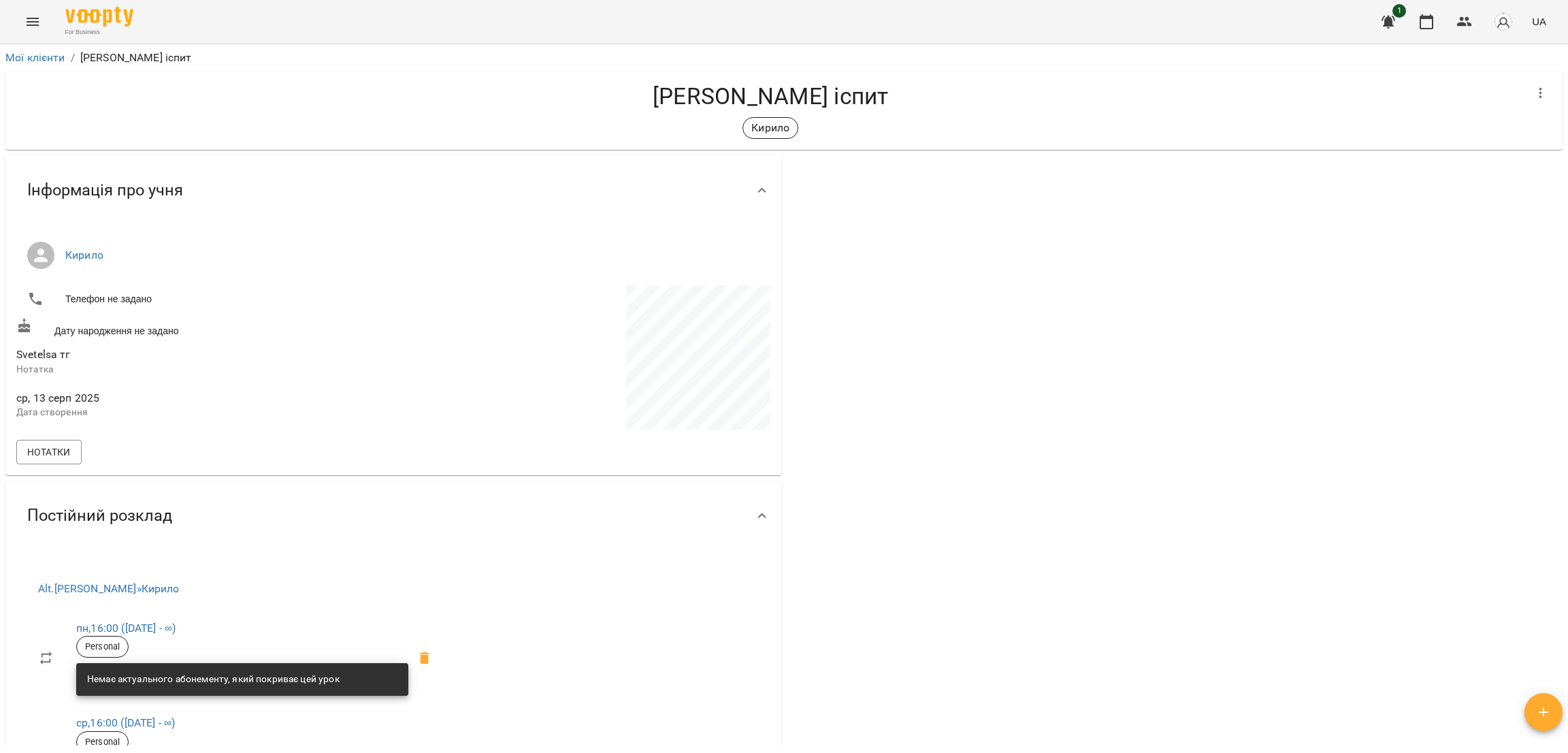
drag, startPoint x: 1567, startPoint y: 254, endPoint x: 1567, endPoint y: 324, distance: 70.0
click at [1567, 324] on div "**********" at bounding box center [784, 420] width 1568 height 753
drag, startPoint x: 1567, startPoint y: 324, endPoint x: 1567, endPoint y: 414, distance: 90.0
click at [1567, 414] on div "**********" at bounding box center [784, 420] width 1568 height 753
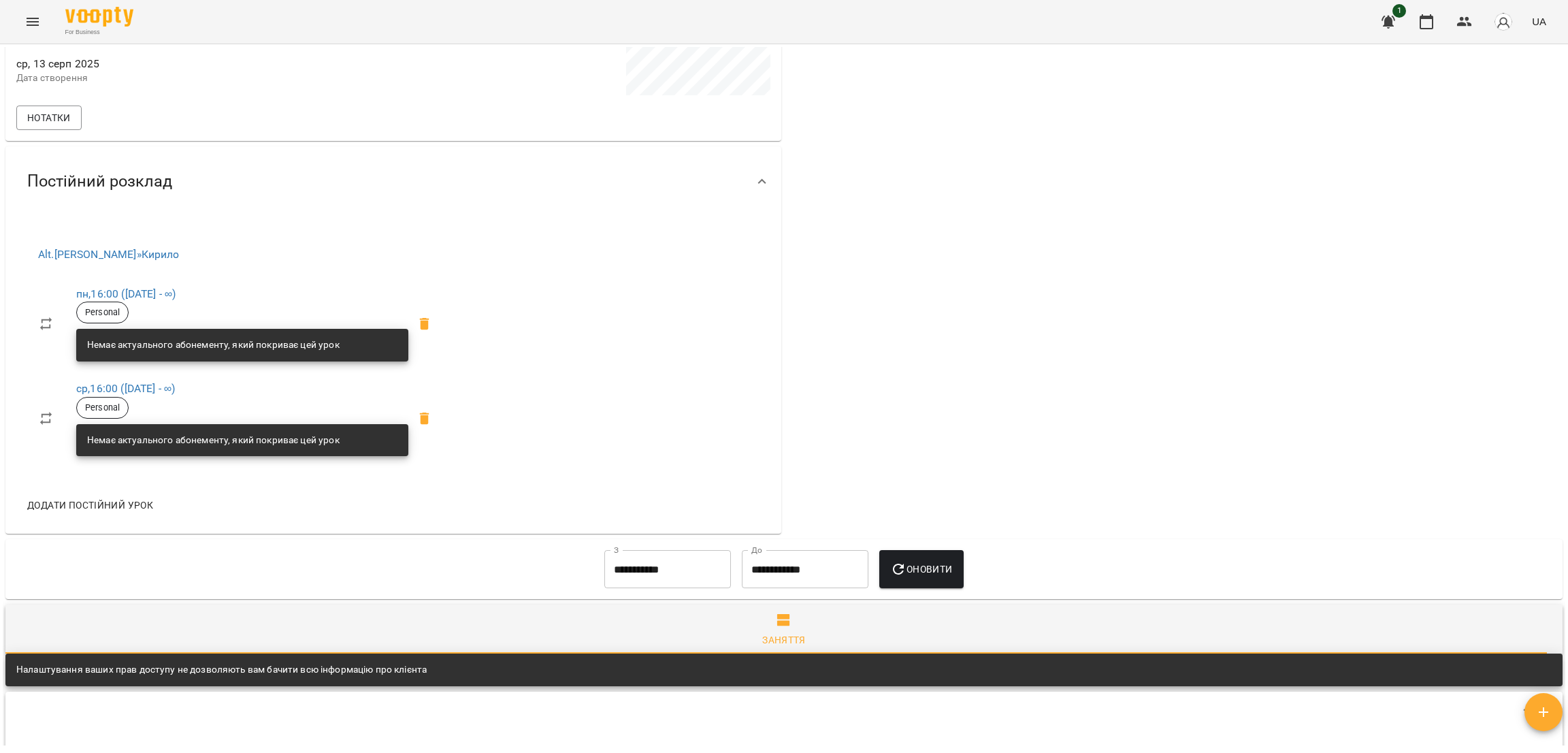
scroll to position [339, 0]
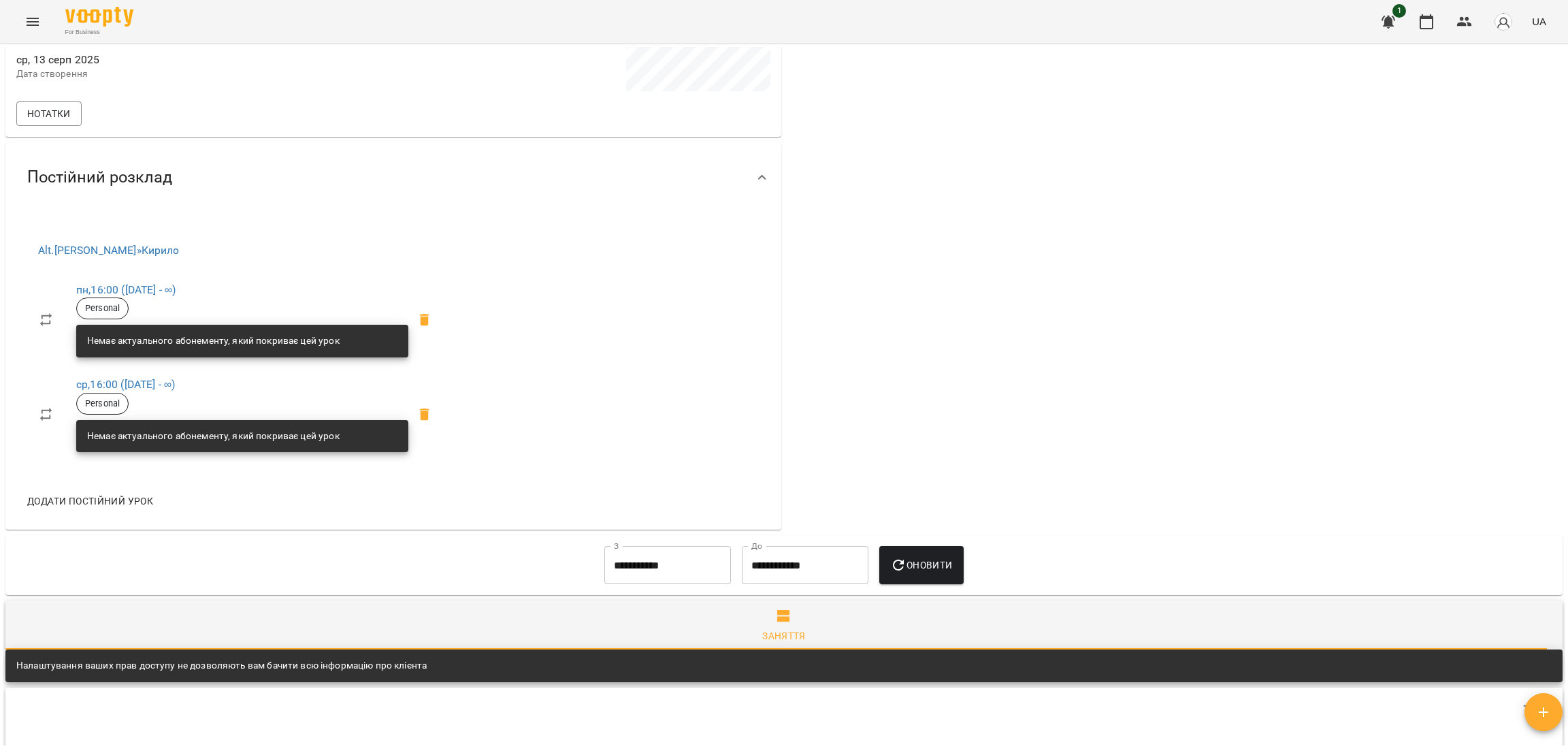
click at [88, 405] on span "Personal" at bounding box center [103, 404] width 51 height 12
click at [139, 378] on link "ср , 16:00 ([DATE] - ∞)" at bounding box center [126, 384] width 98 height 13
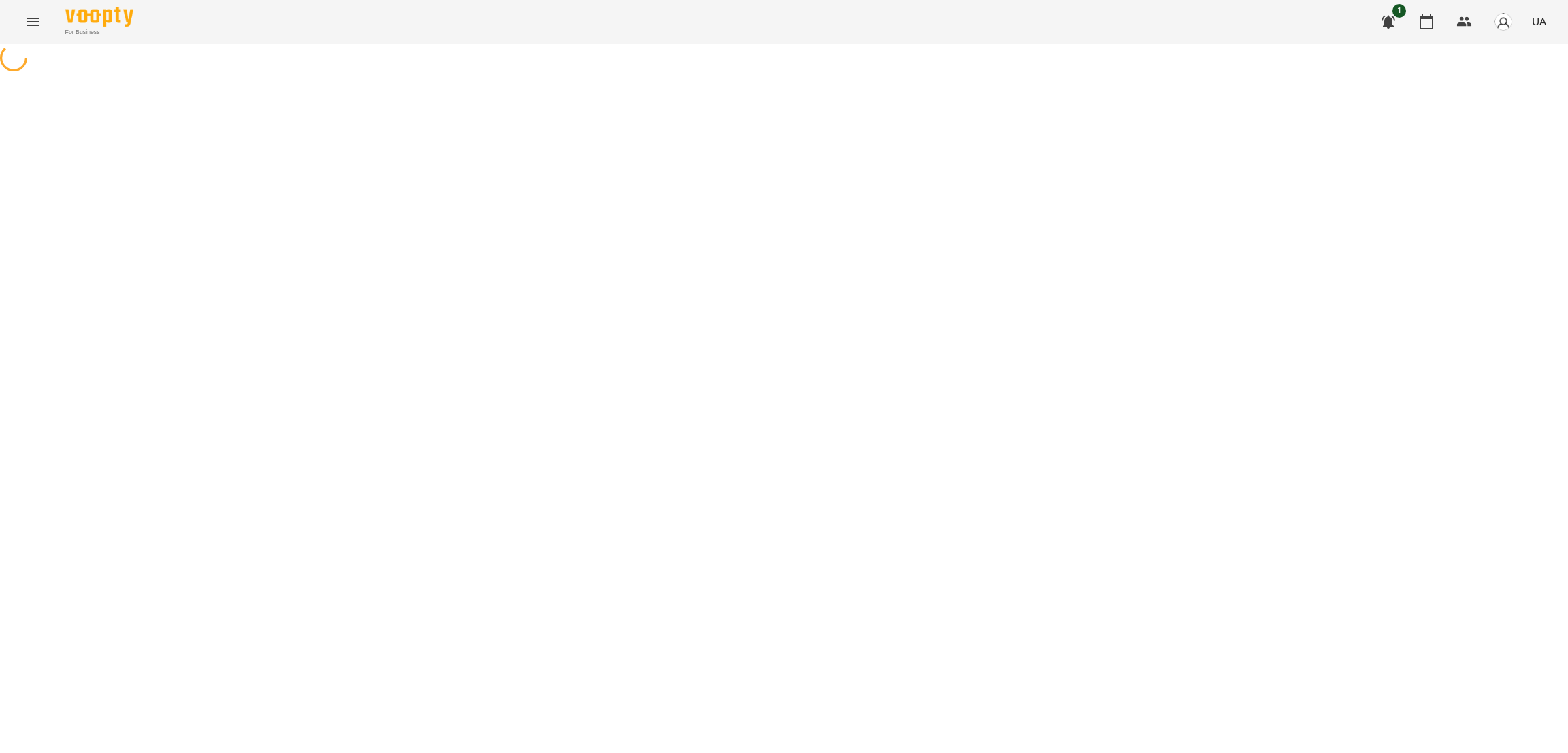
select select "*"
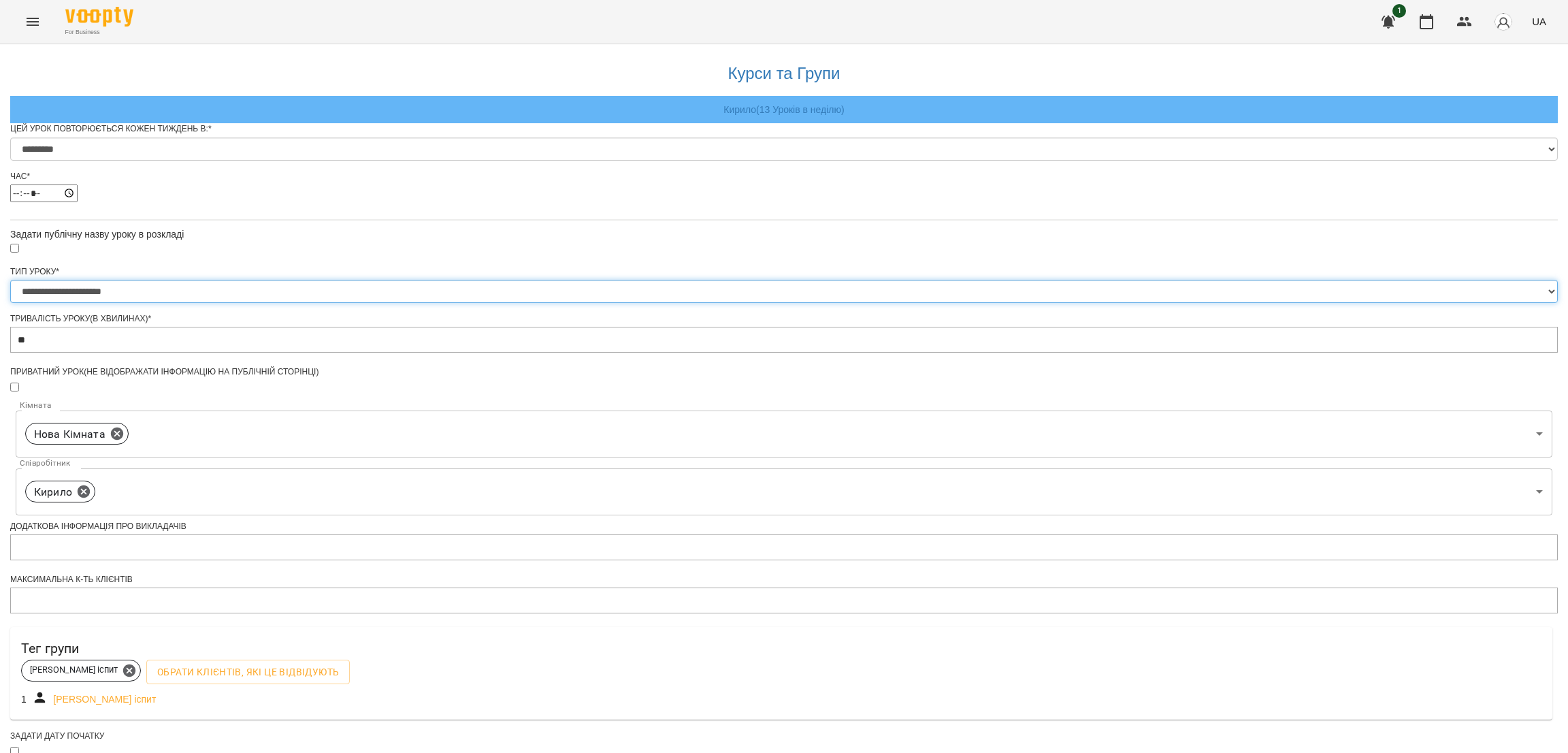
click at [708, 303] on select "**********" at bounding box center [784, 291] width 1548 height 23
select select "**********"
click at [613, 303] on select "**********" at bounding box center [784, 291] width 1548 height 23
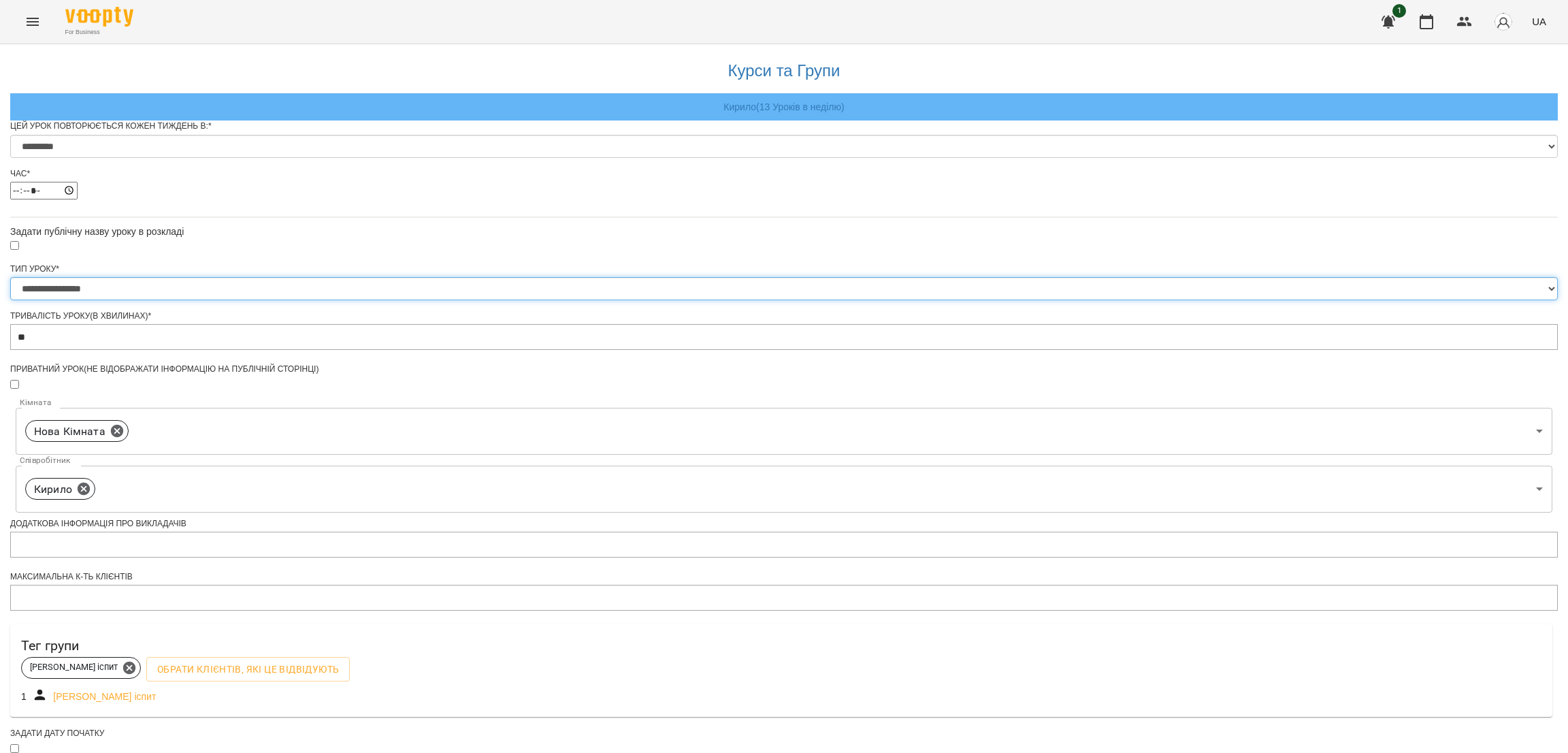
scroll to position [312, 0]
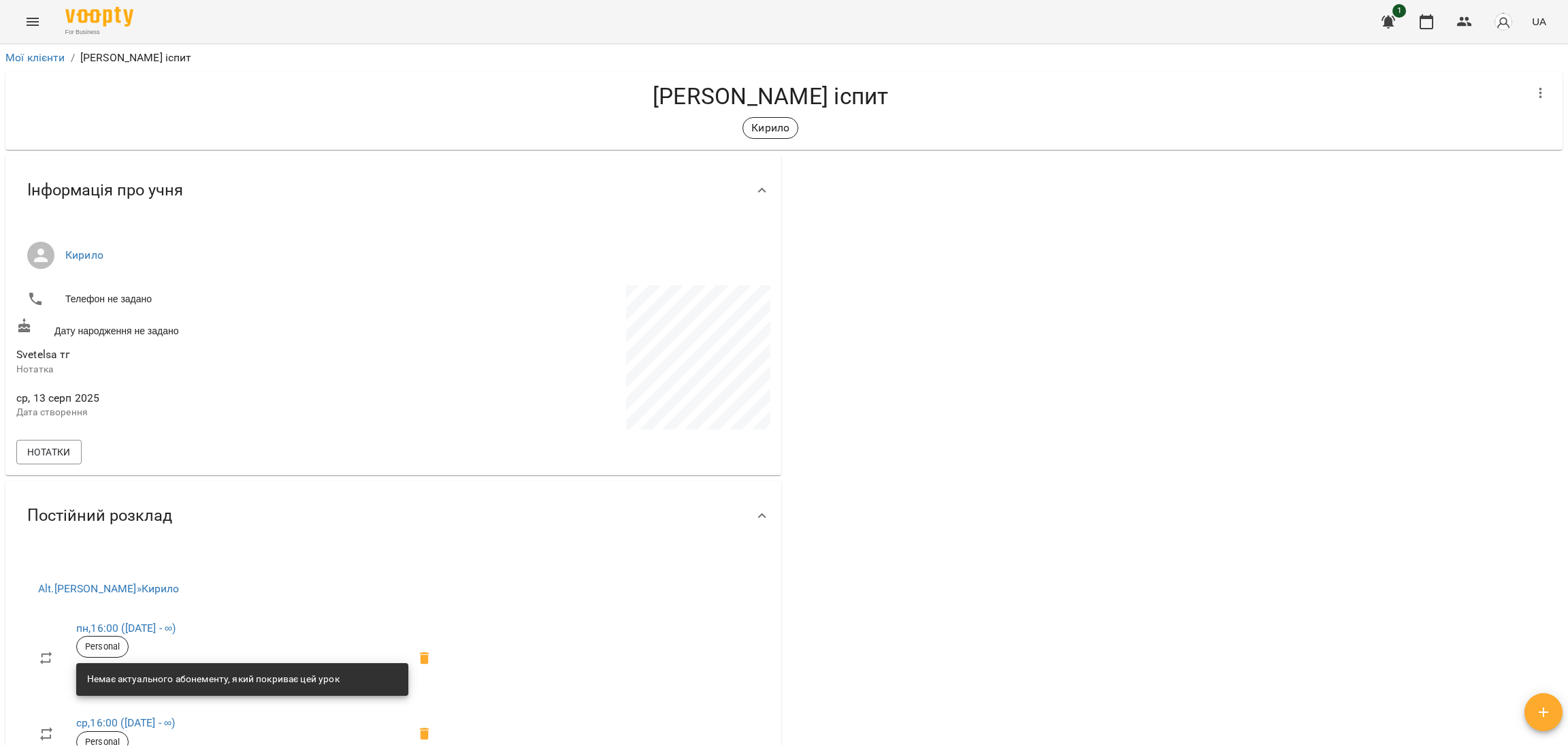
drag, startPoint x: 1567, startPoint y: 218, endPoint x: 1567, endPoint y: 333, distance: 115.0
click at [1567, 333] on div "**********" at bounding box center [784, 420] width 1568 height 753
drag, startPoint x: 1567, startPoint y: 333, endPoint x: 1567, endPoint y: 419, distance: 86.0
click at [1567, 419] on div "**********" at bounding box center [784, 420] width 1568 height 753
click at [115, 629] on link "пн , 16:00 ([DATE] - ∞)" at bounding box center [126, 627] width 99 height 13
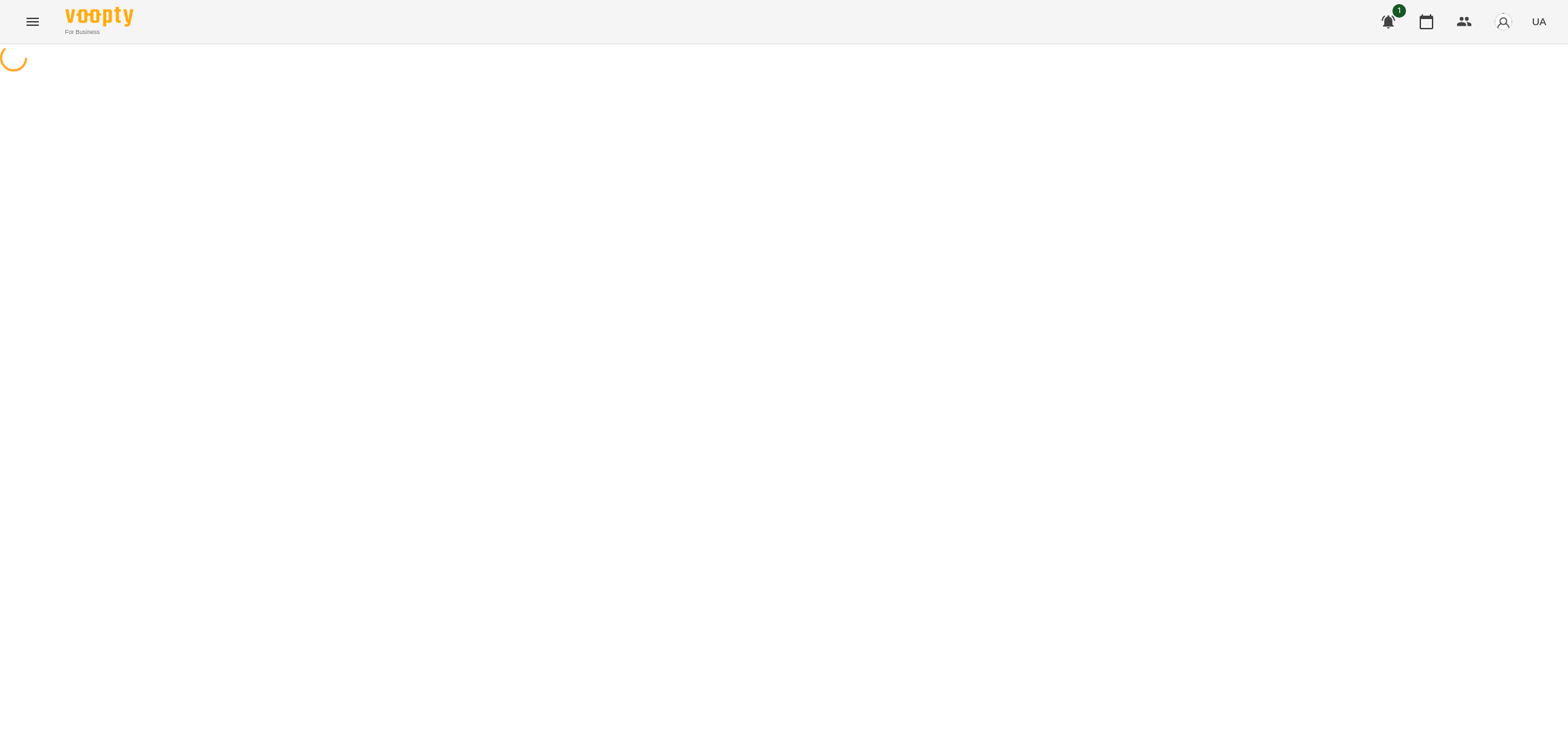
select select "*"
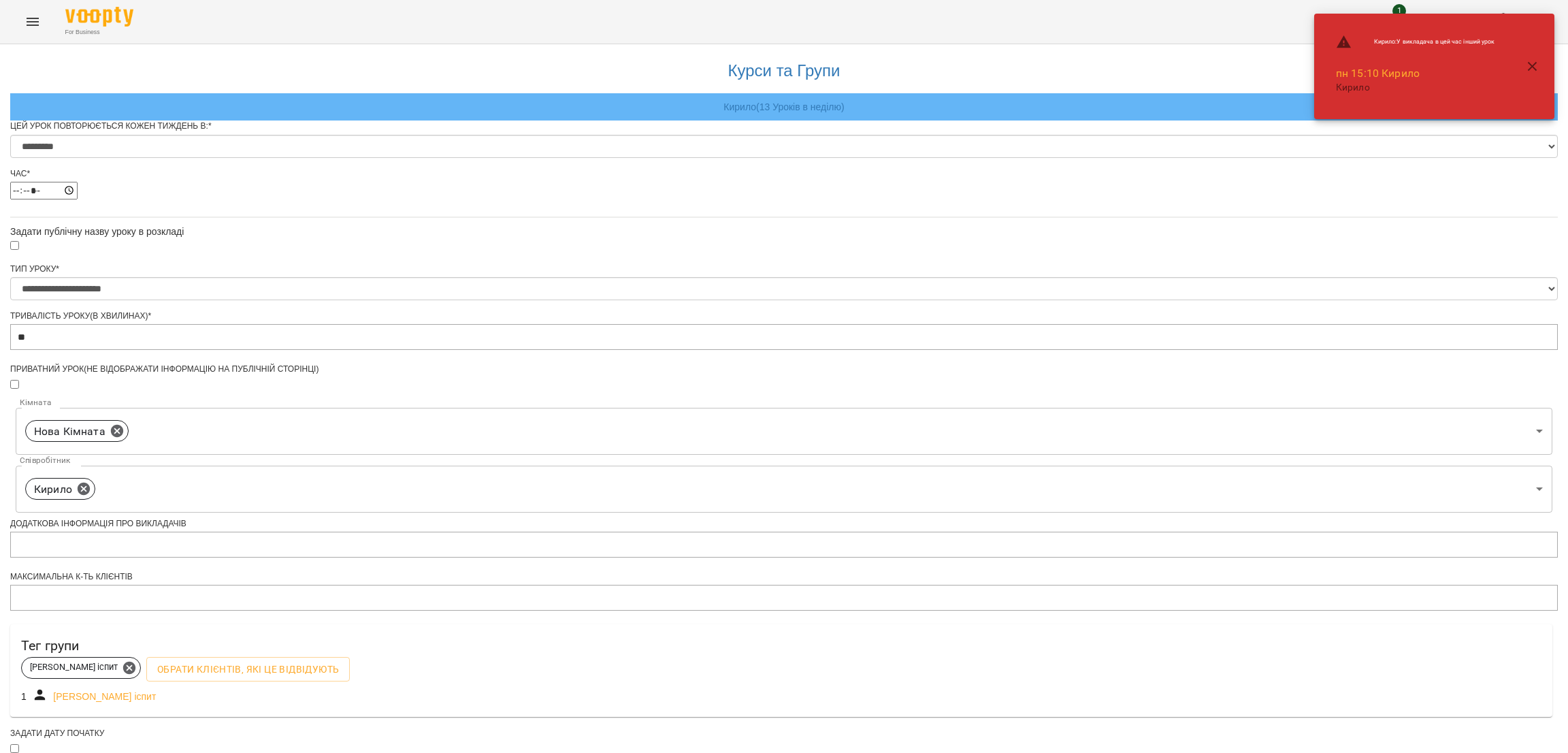
scroll to position [95, 0]
click at [672, 278] on select "**********" at bounding box center [784, 289] width 1548 height 23
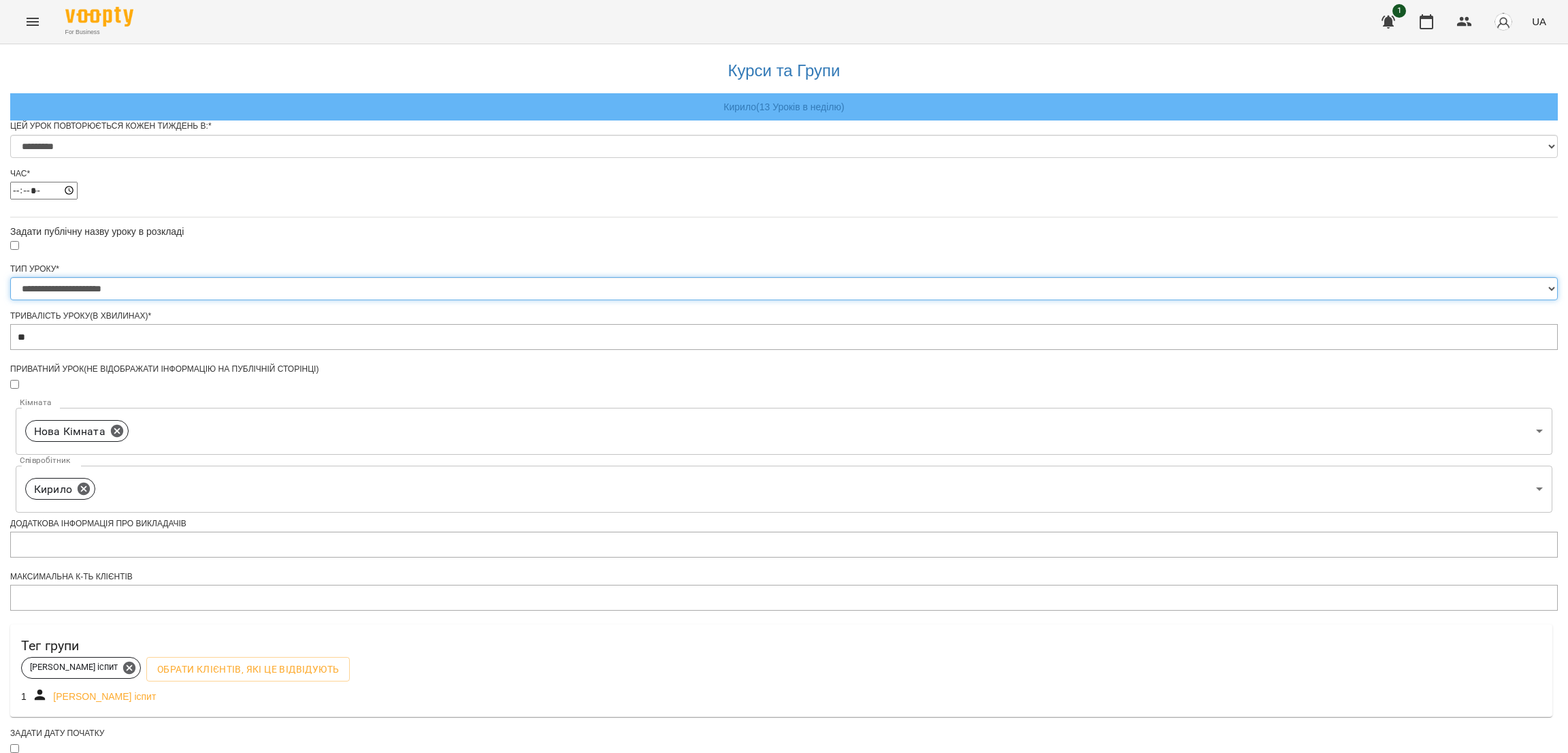
select select "**********"
click at [613, 278] on select "**********" at bounding box center [784, 289] width 1548 height 23
drag, startPoint x: 694, startPoint y: 629, endPoint x: 608, endPoint y: 621, distance: 86.4
click at [608, 621] on form "**********" at bounding box center [784, 560] width 1548 height 880
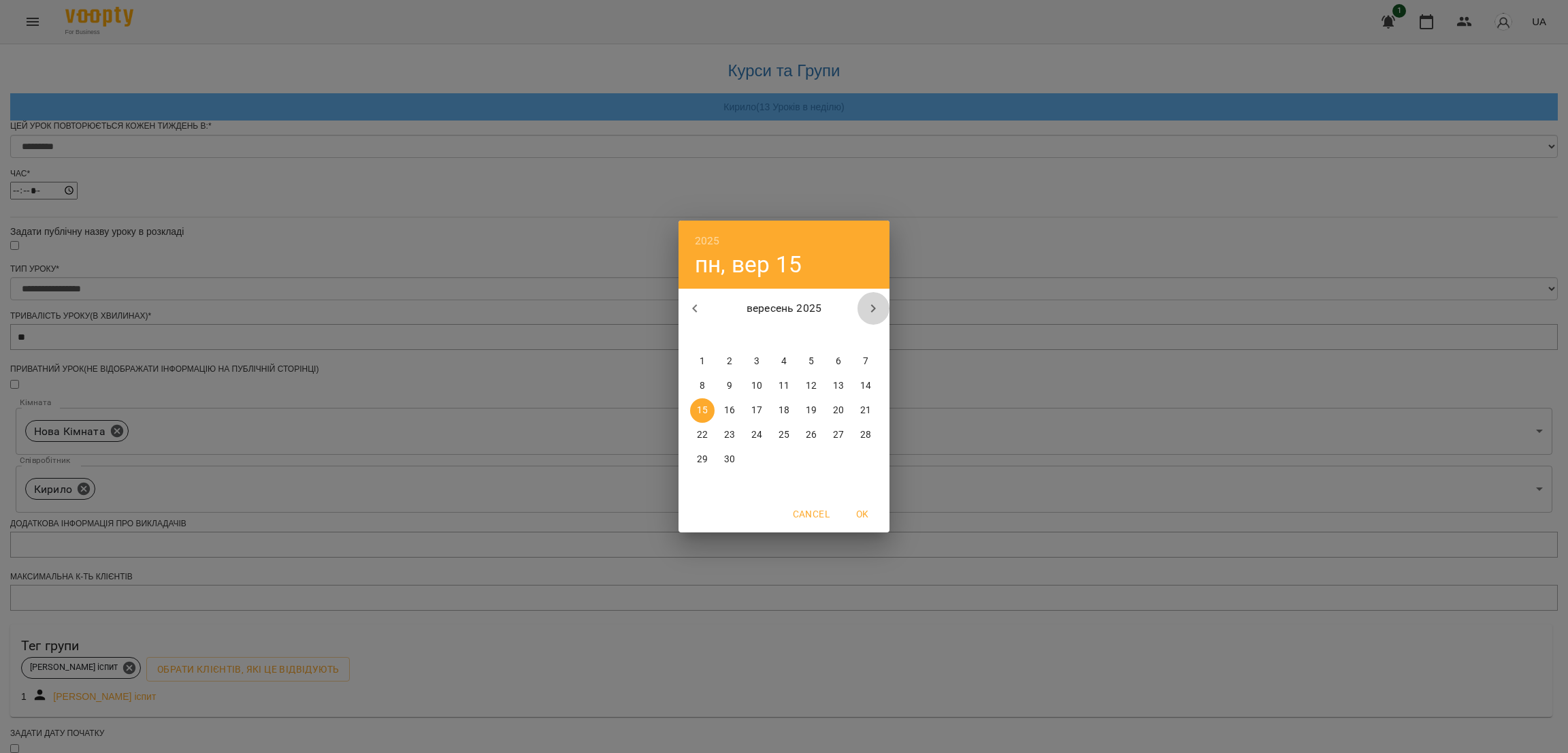
click at [873, 314] on icon "button" at bounding box center [873, 308] width 16 height 16
click at [699, 298] on button "button" at bounding box center [695, 308] width 33 height 33
click at [809, 452] on button "31" at bounding box center [811, 459] width 25 height 25
type input "**********"
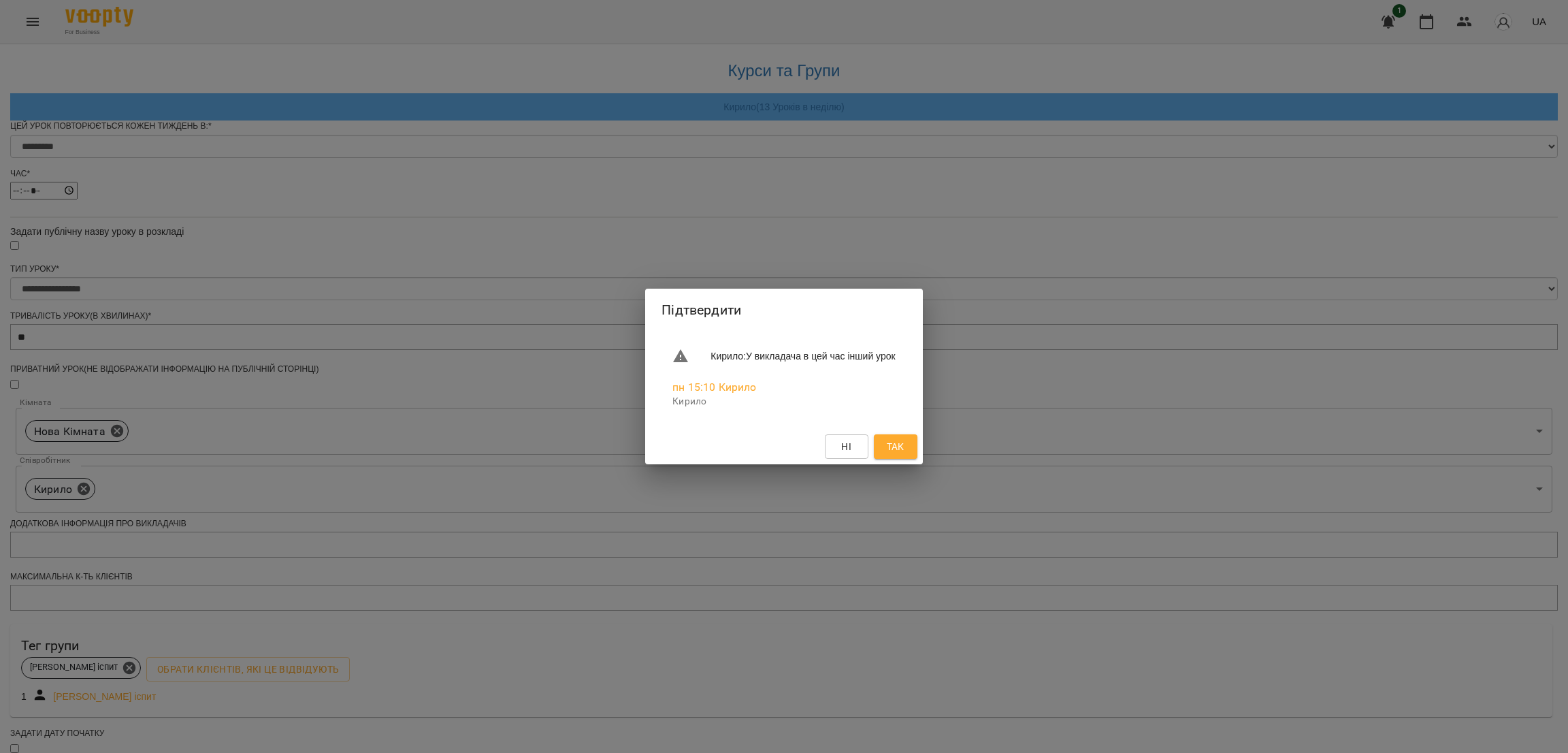
click at [845, 576] on div "Підтвердити [PERSON_NAME] : У викладача в цей час інший урок пн 15:10 [PERSON_N…" at bounding box center [784, 376] width 1568 height 753
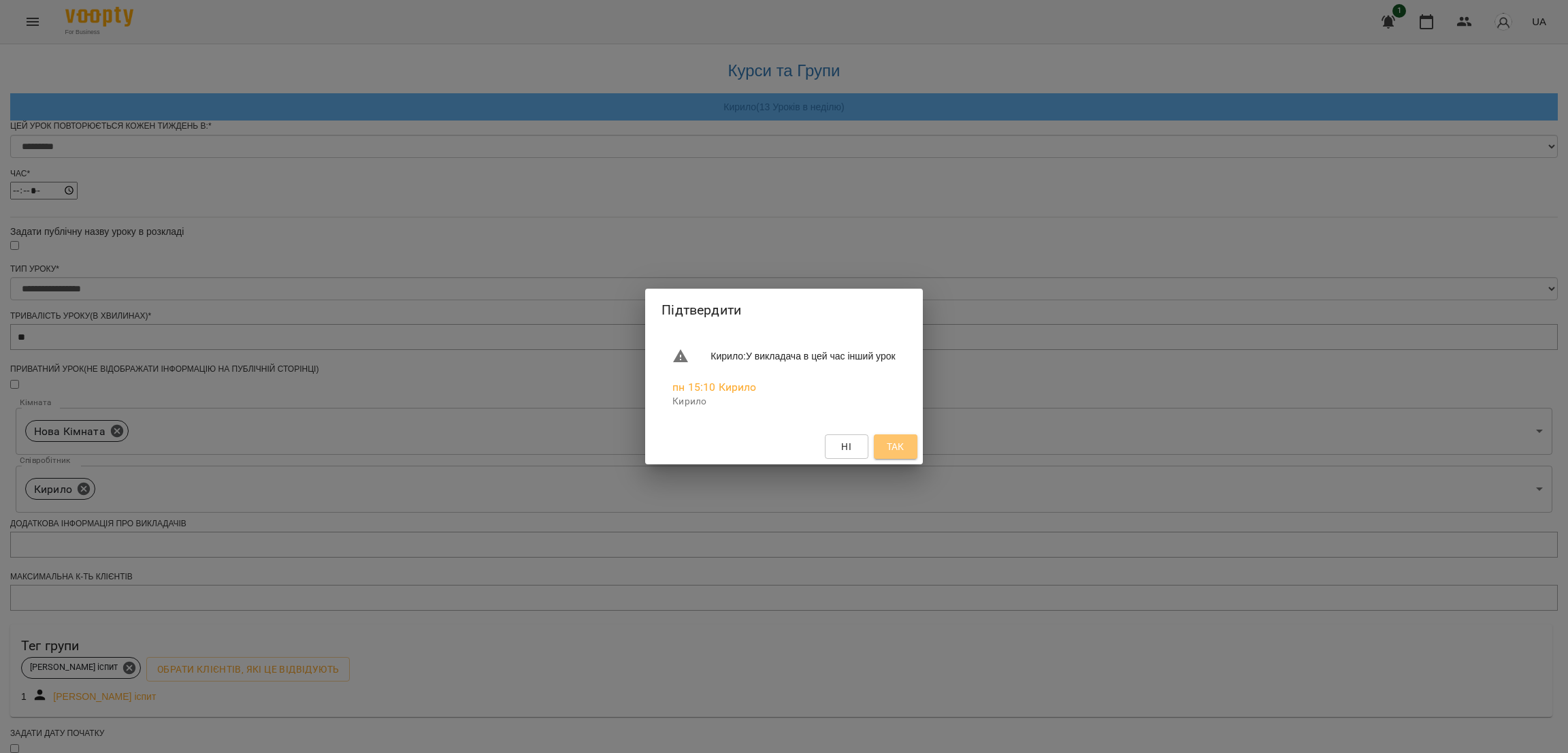
click at [904, 449] on span "Так" at bounding box center [895, 447] width 18 height 16
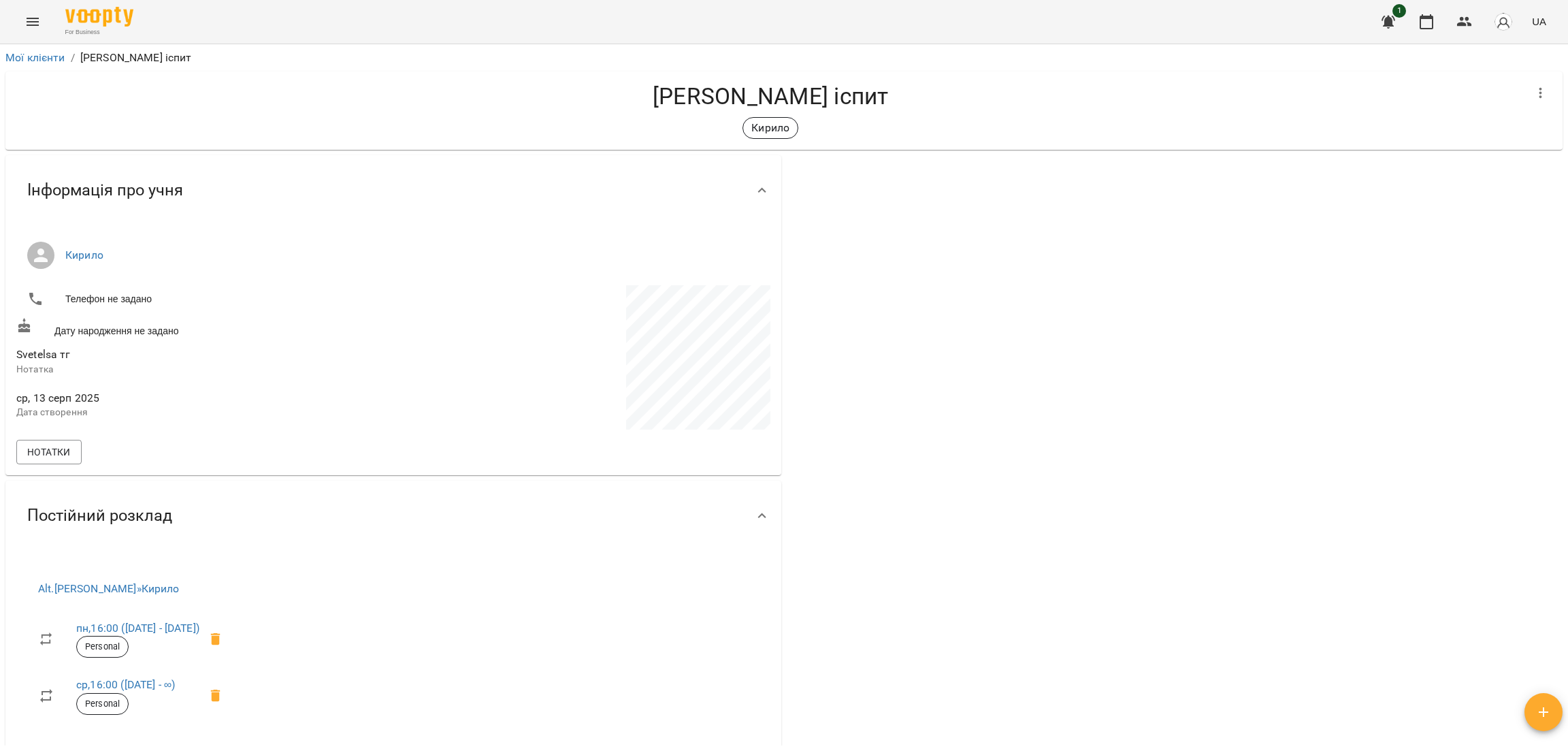
drag, startPoint x: 1567, startPoint y: 263, endPoint x: 1557, endPoint y: 312, distance: 50.0
click at [1557, 312] on div "**********" at bounding box center [784, 420] width 1568 height 753
click at [1440, 18] on button "button" at bounding box center [1426, 21] width 33 height 33
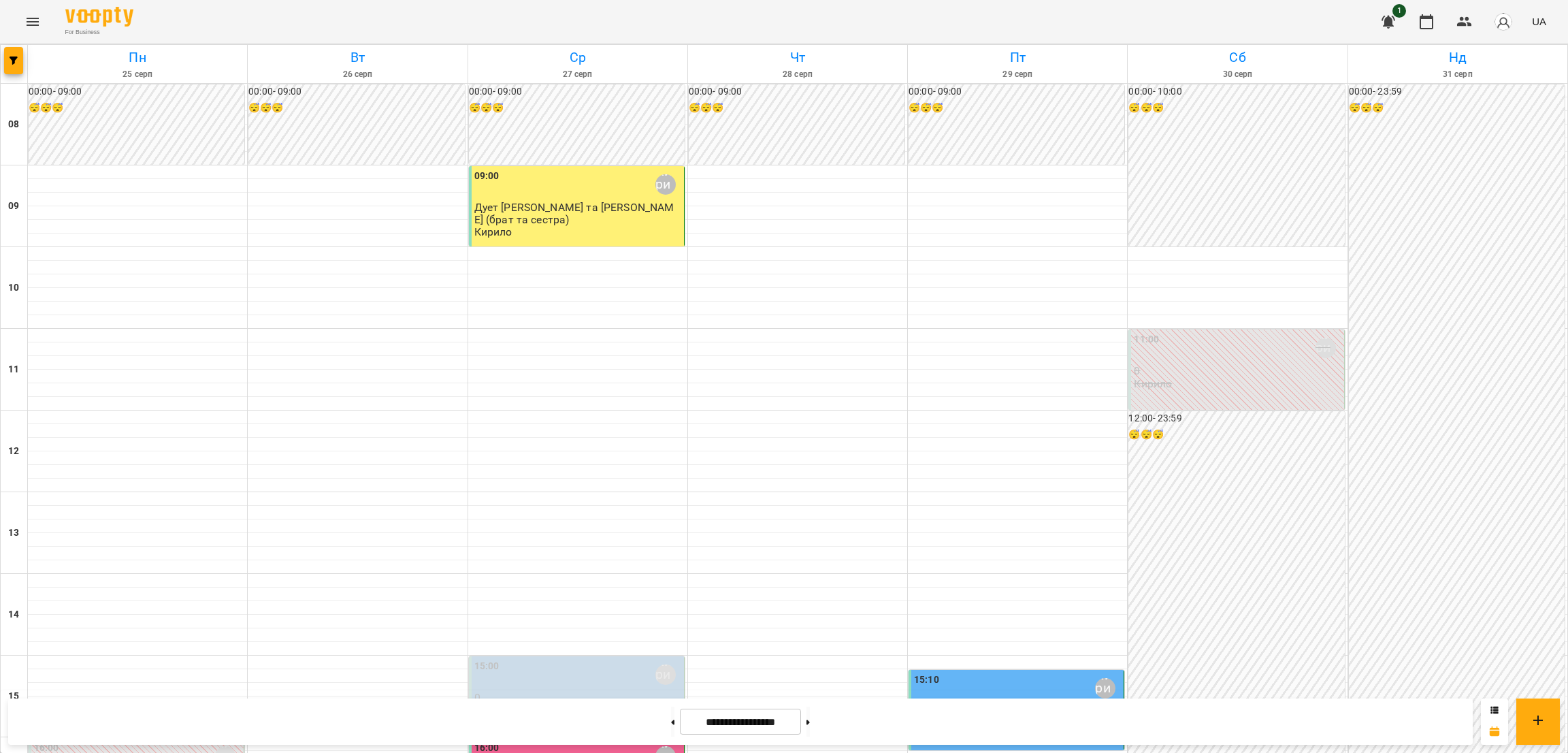
scroll to position [618, 0]
click at [810, 711] on button at bounding box center [809, 722] width 3 height 30
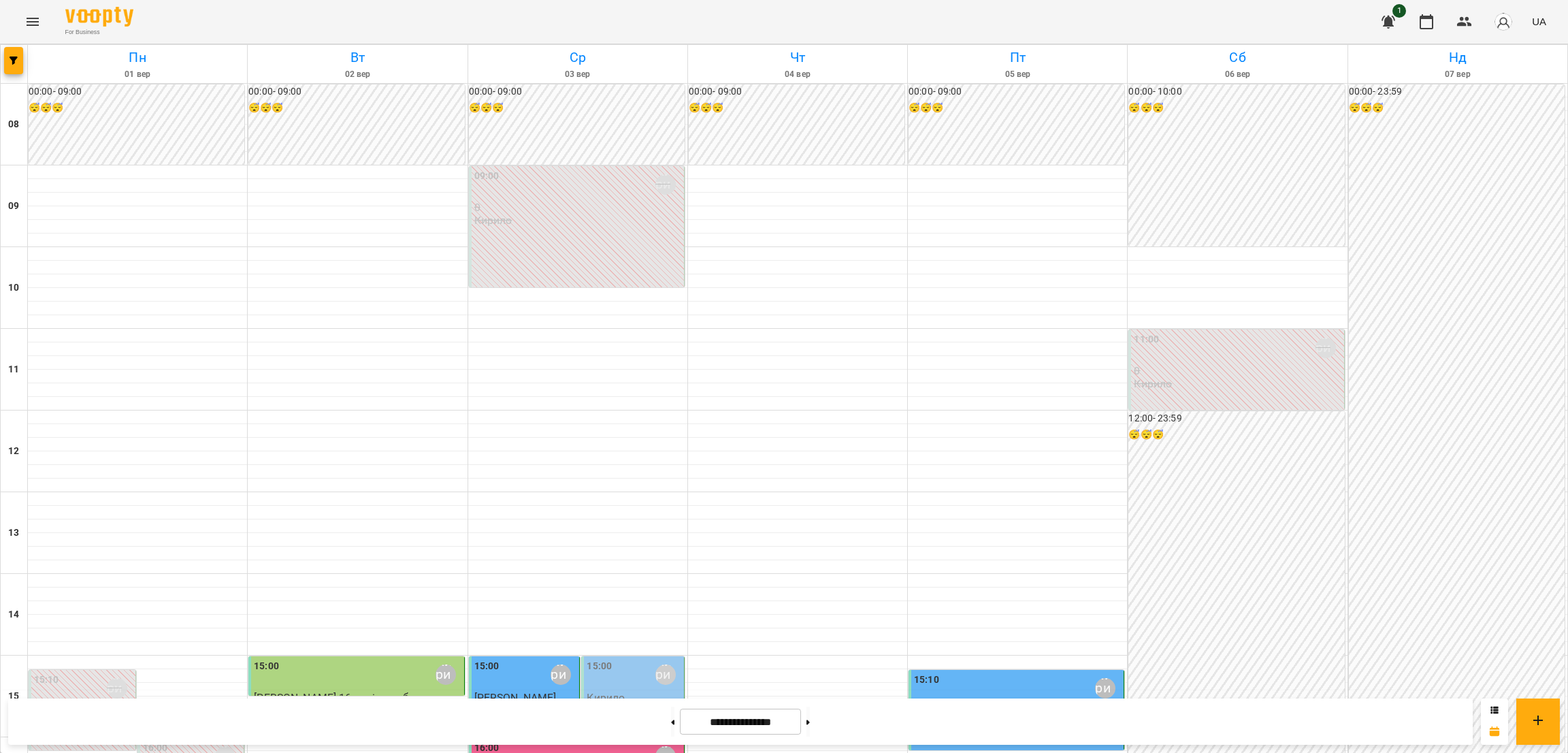
scroll to position [312, 0]
click at [810, 717] on button at bounding box center [809, 722] width 3 height 30
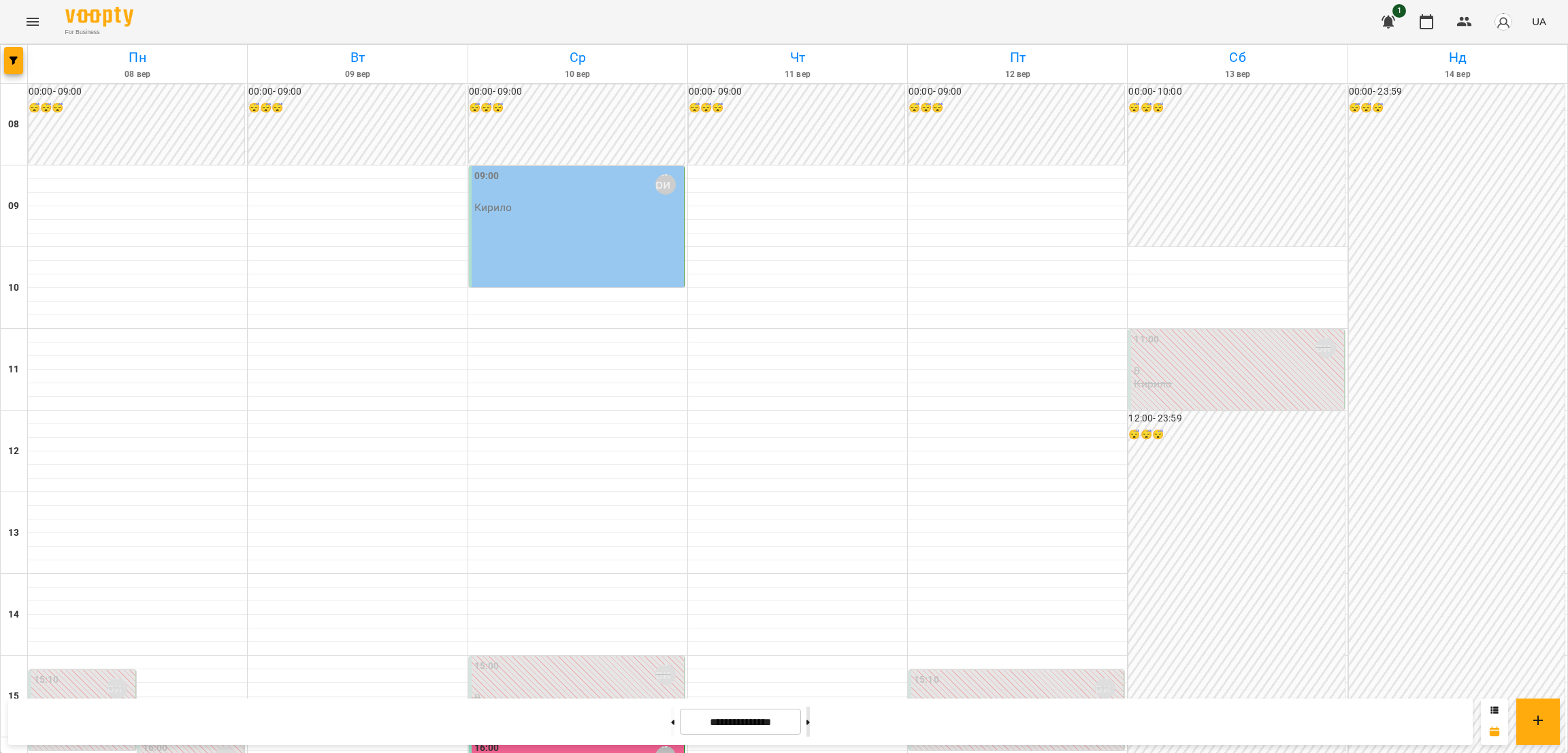
click at [810, 717] on button at bounding box center [809, 722] width 3 height 30
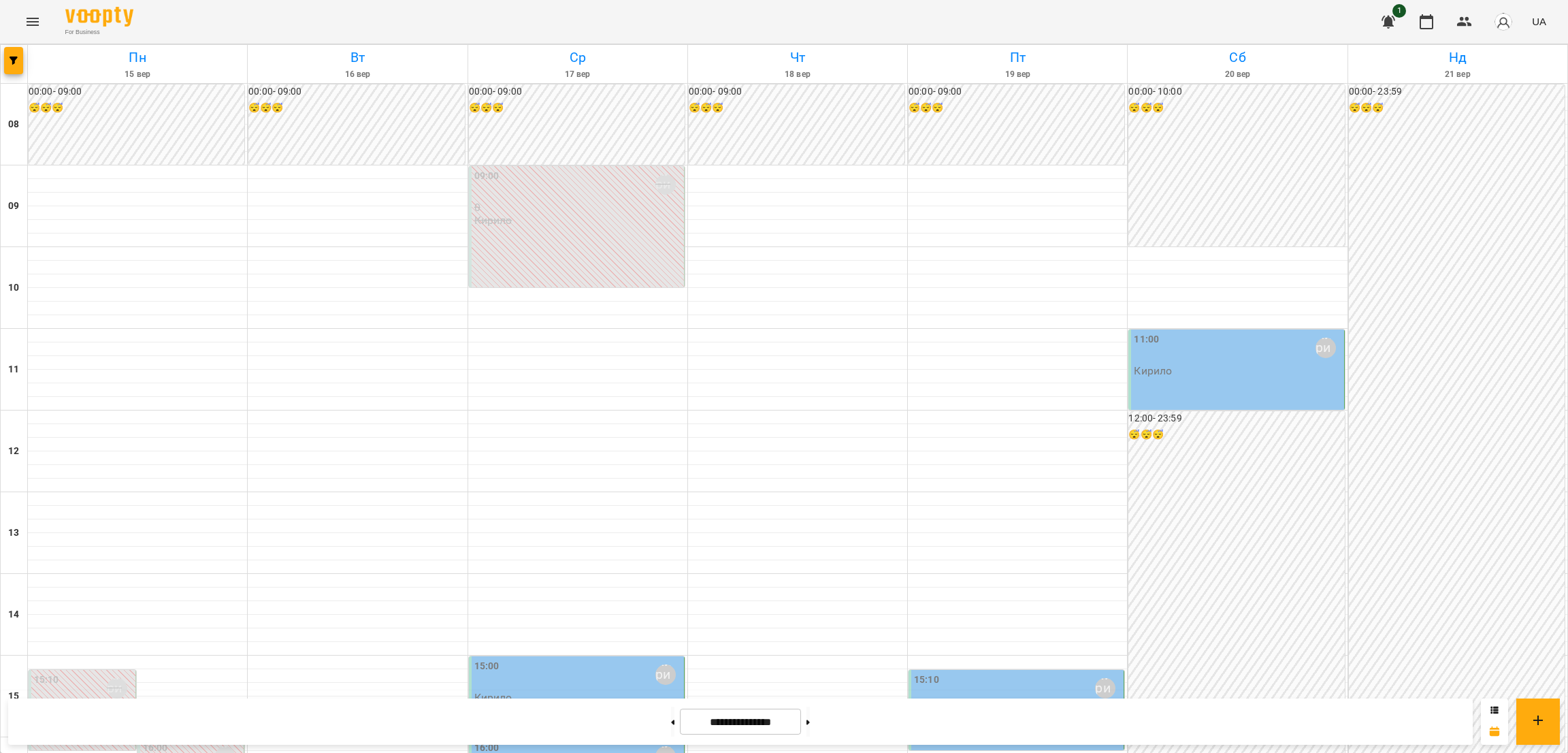
scroll to position [413, 0]
click at [810, 709] on button at bounding box center [809, 722] width 3 height 30
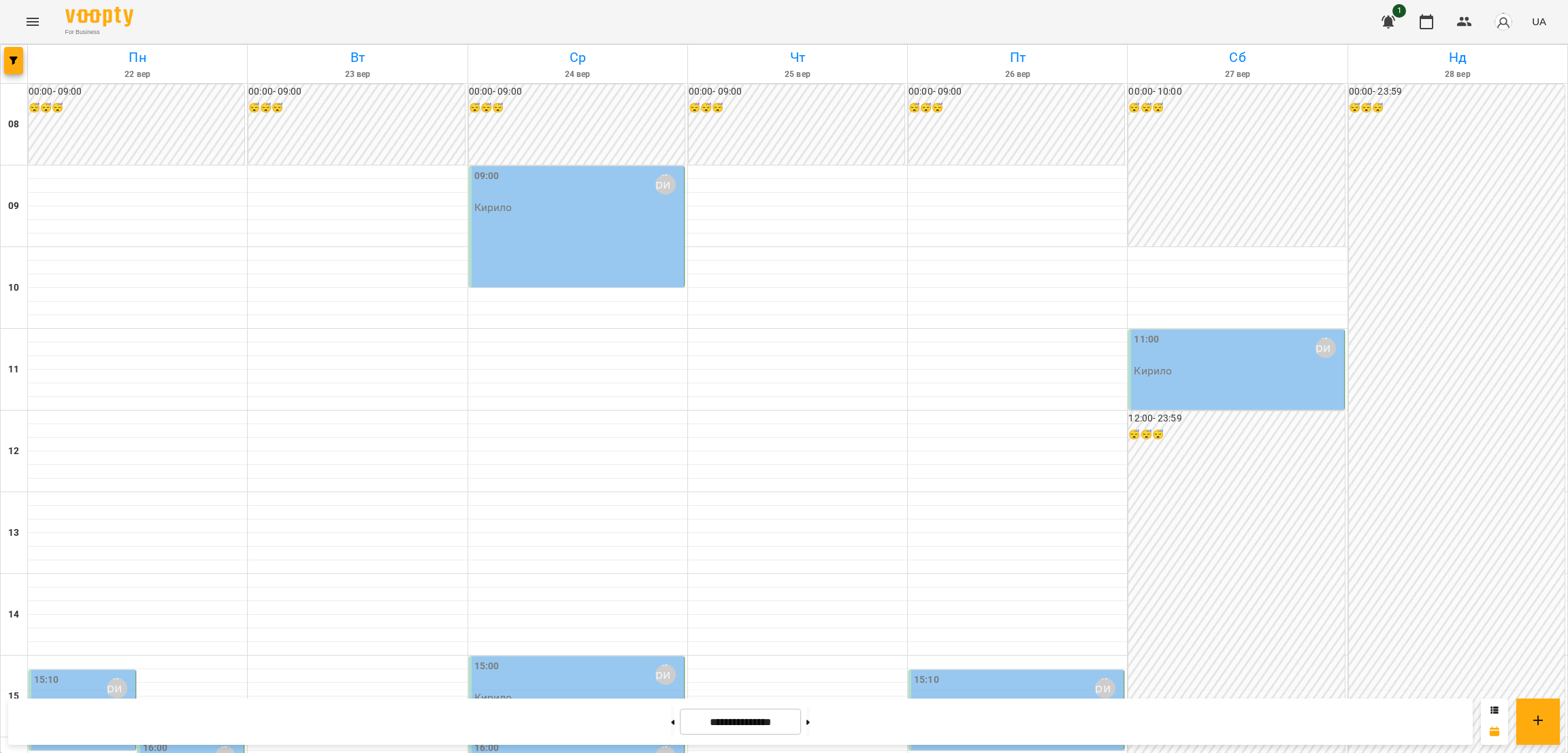
drag, startPoint x: 177, startPoint y: 363, endPoint x: 149, endPoint y: 368, distance: 28.4
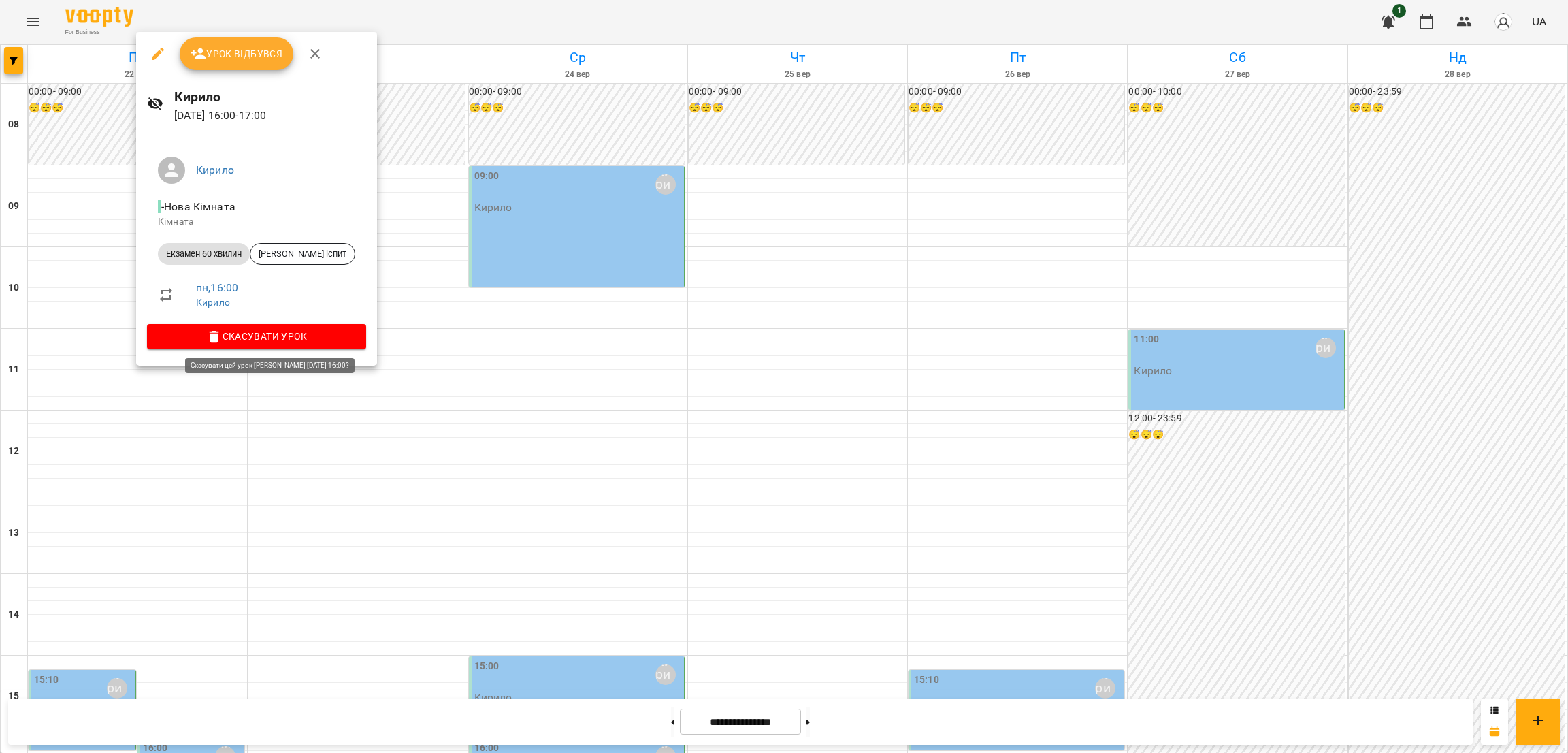
click at [217, 333] on icon "button" at bounding box center [214, 337] width 16 height 16
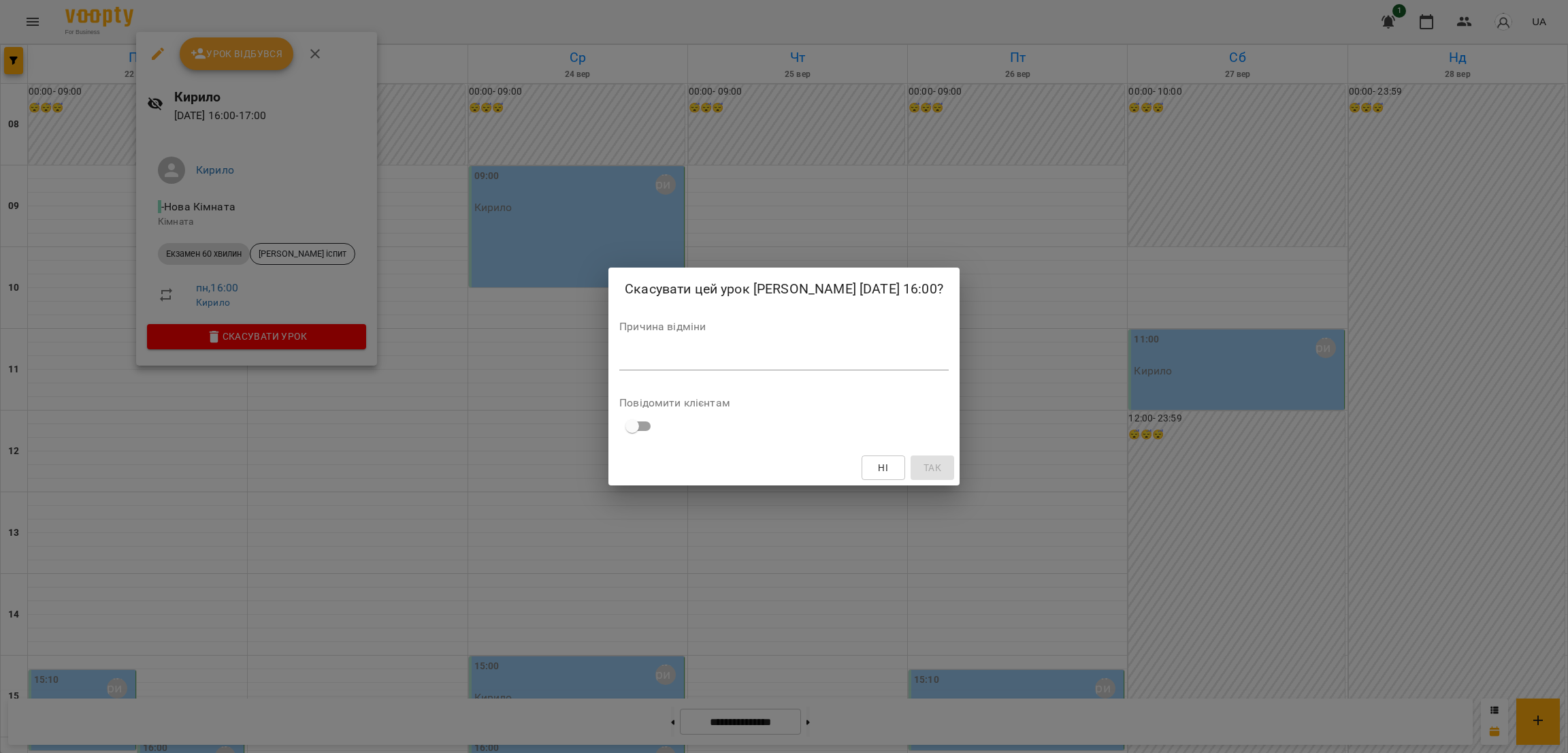
click at [370, 430] on div "Скасувати цей урок [PERSON_NAME] [DATE] 16:00? Причина відміни * Повідомити клі…" at bounding box center [784, 376] width 1568 height 753
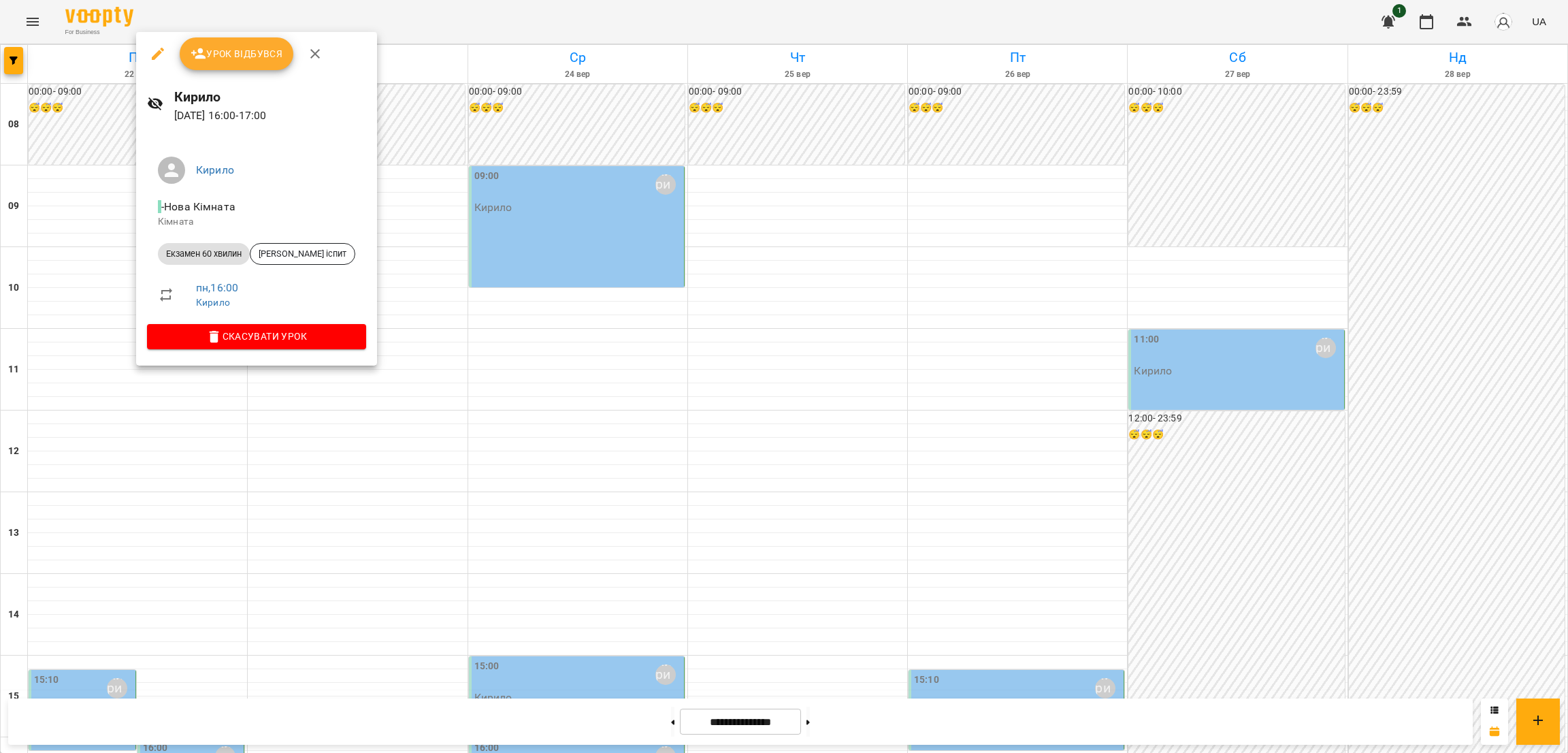
click at [700, 333] on div at bounding box center [784, 376] width 1568 height 753
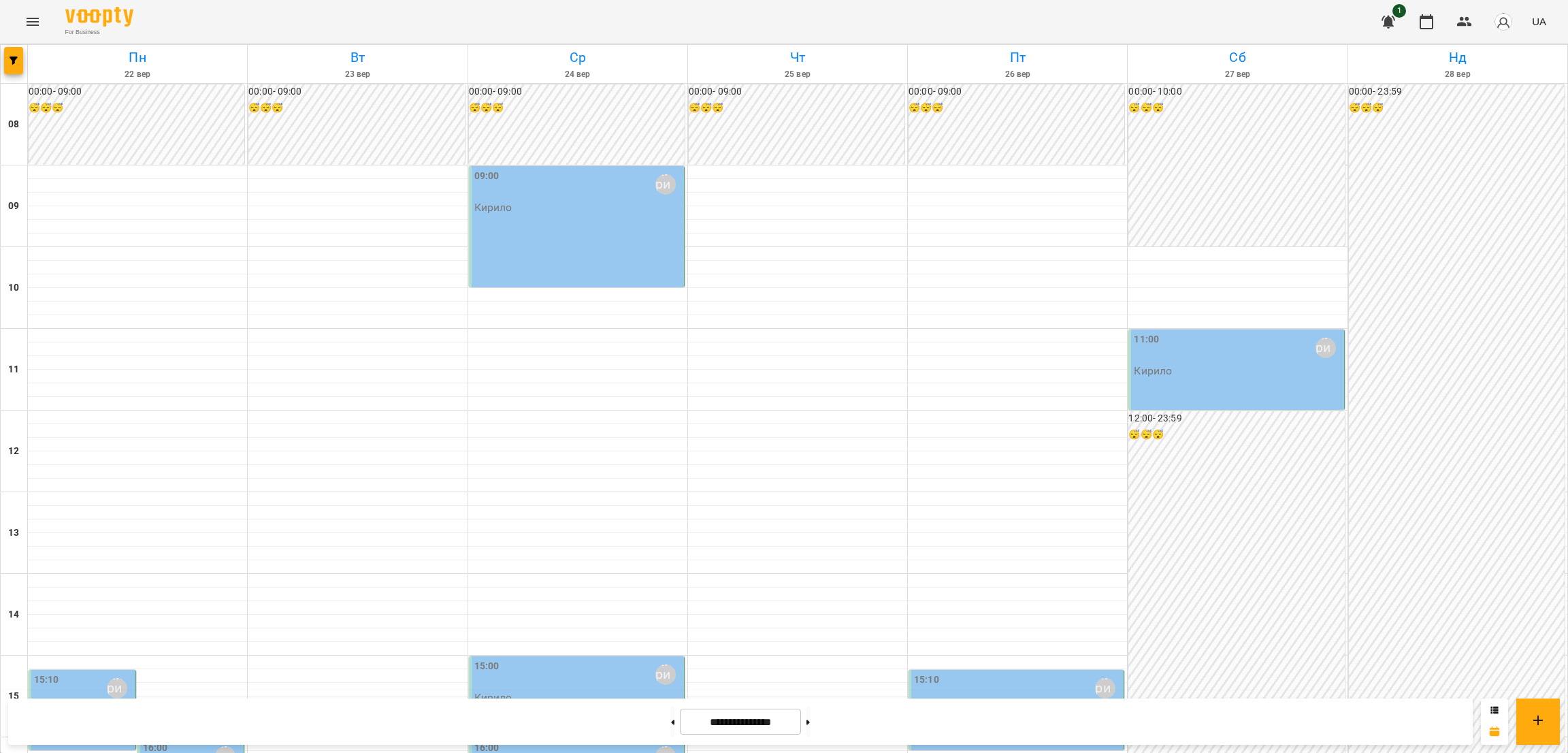
scroll to position [618, 0]
click at [810, 728] on button at bounding box center [809, 722] width 3 height 30
click at [810, 718] on button at bounding box center [809, 722] width 3 height 30
click at [671, 720] on button at bounding box center [673, 722] width 3 height 30
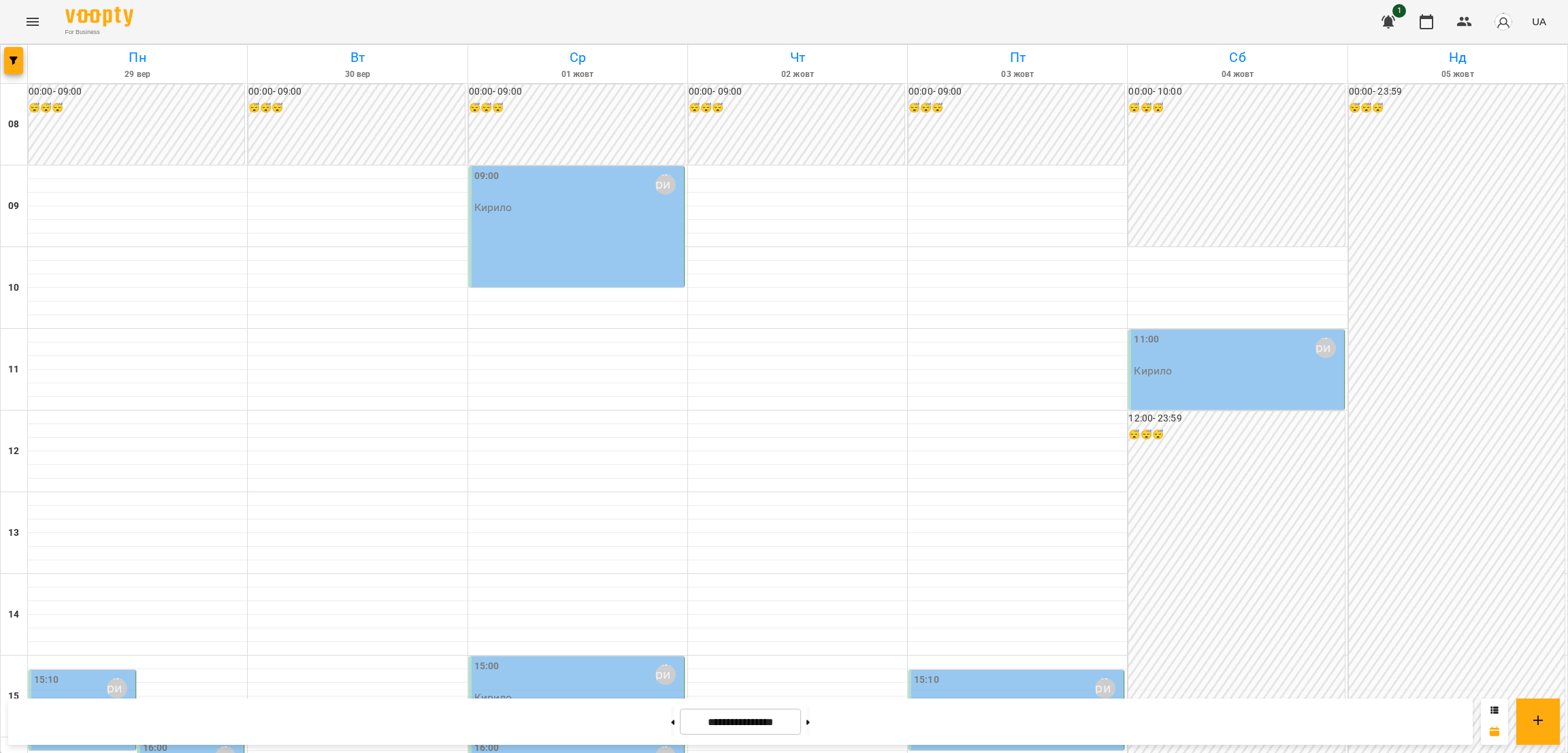
scroll to position [205, 0]
click at [671, 718] on button at bounding box center [673, 722] width 3 height 30
type input "**********"
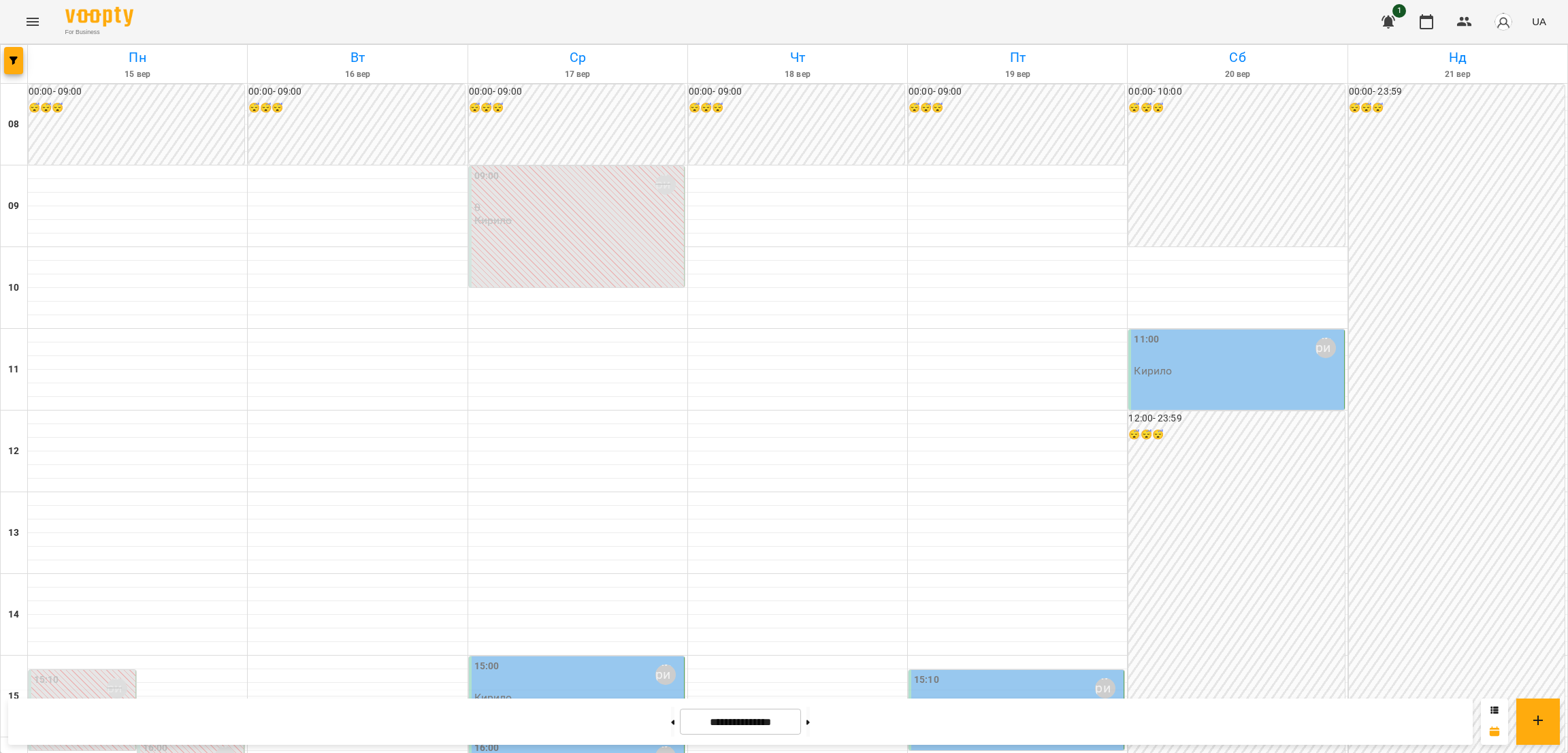
click at [133, 670] on div "15:10 [PERSON_NAME] 0 [PERSON_NAME]" at bounding box center [82, 710] width 108 height 81
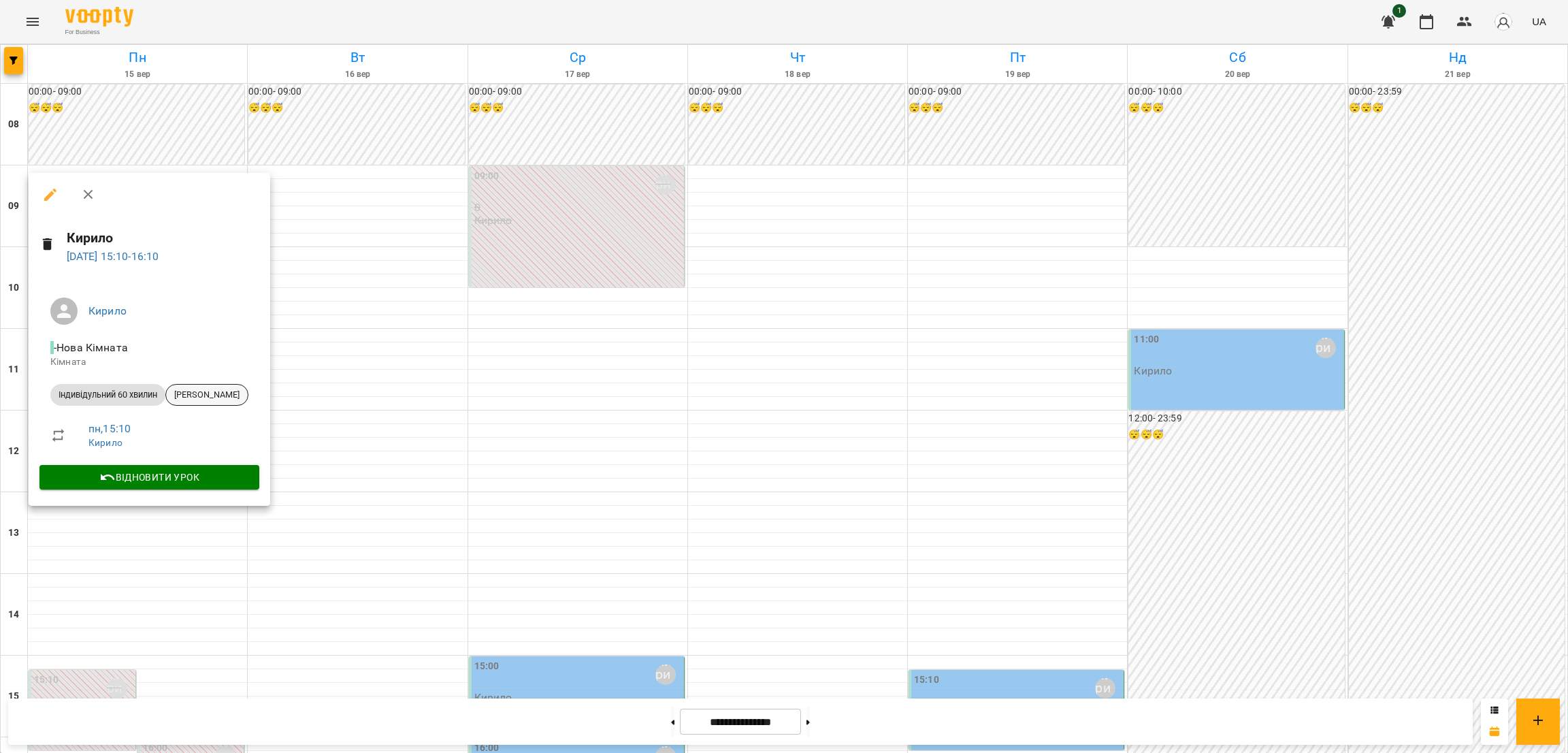
click at [199, 391] on span "[PERSON_NAME]" at bounding box center [207, 395] width 81 height 12
